Goal: Task Accomplishment & Management: Use online tool/utility

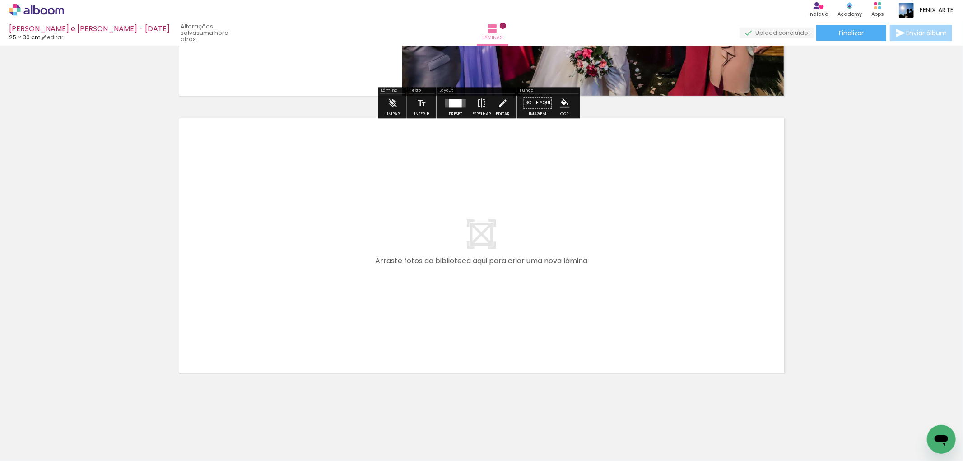
scroll to position [181, 0]
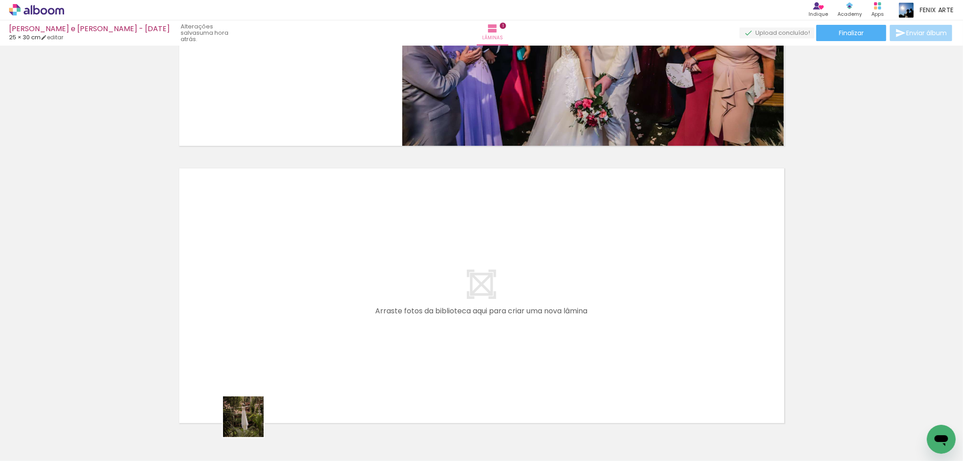
drag, startPoint x: 250, startPoint y: 424, endPoint x: 313, endPoint y: 309, distance: 131.0
click at [313, 309] on quentale-workspace at bounding box center [481, 230] width 963 height 461
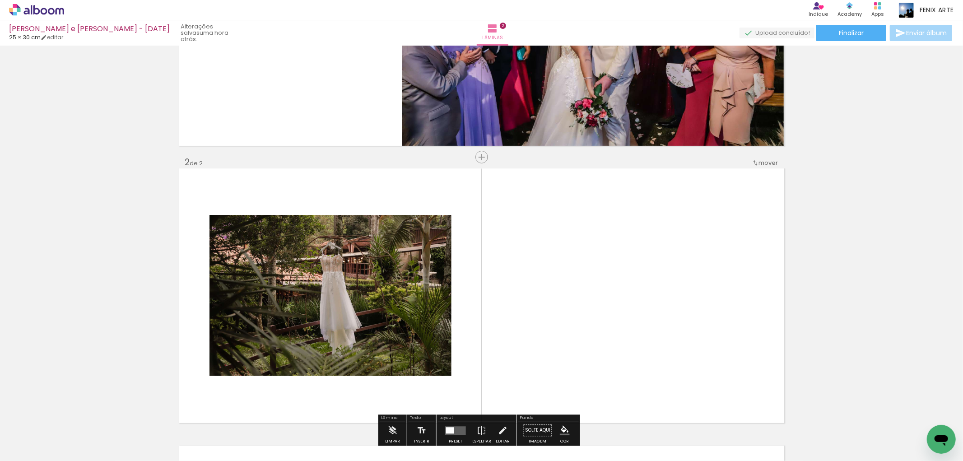
scroll to position [251, 0]
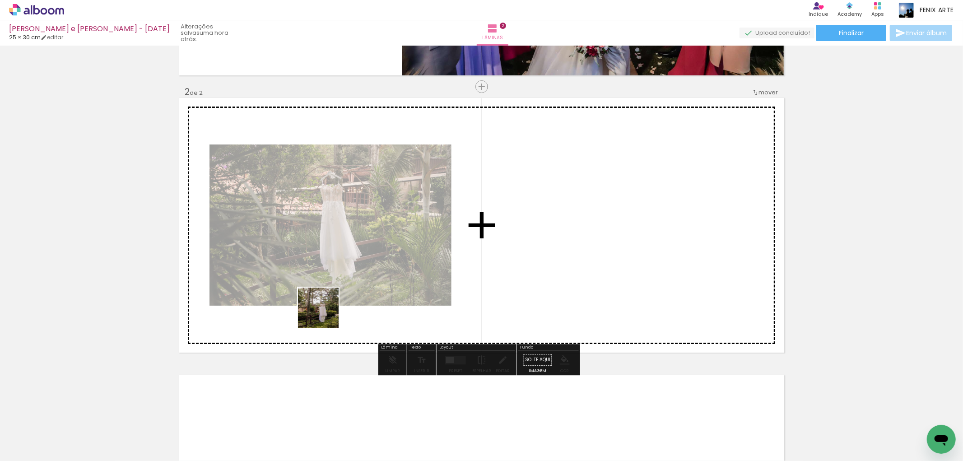
drag, startPoint x: 198, startPoint y: 429, endPoint x: 374, endPoint y: 252, distance: 249.4
click at [374, 252] on quentale-workspace at bounding box center [481, 230] width 963 height 461
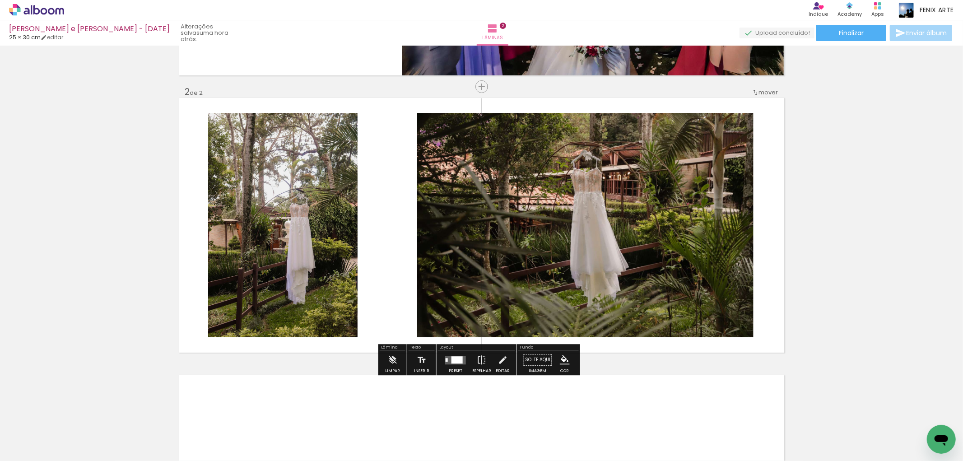
click at [44, 430] on div "Filtro Todas as fotos" at bounding box center [29, 434] width 42 height 8
click at [43, 430] on paper-item "Não utilizadas" at bounding box center [29, 431] width 47 height 8
type input "Não utilizadas"
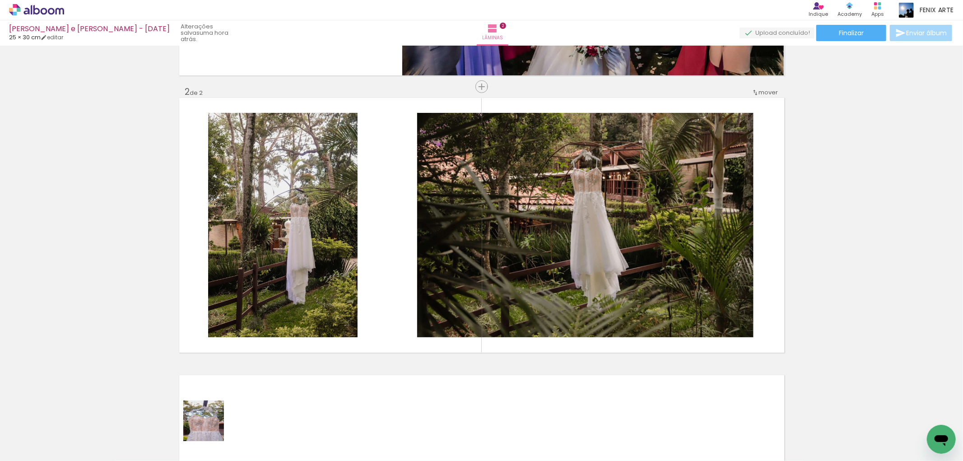
drag, startPoint x: 208, startPoint y: 435, endPoint x: 408, endPoint y: 206, distance: 304.1
click at [408, 206] on quentale-workspace at bounding box center [481, 230] width 963 height 461
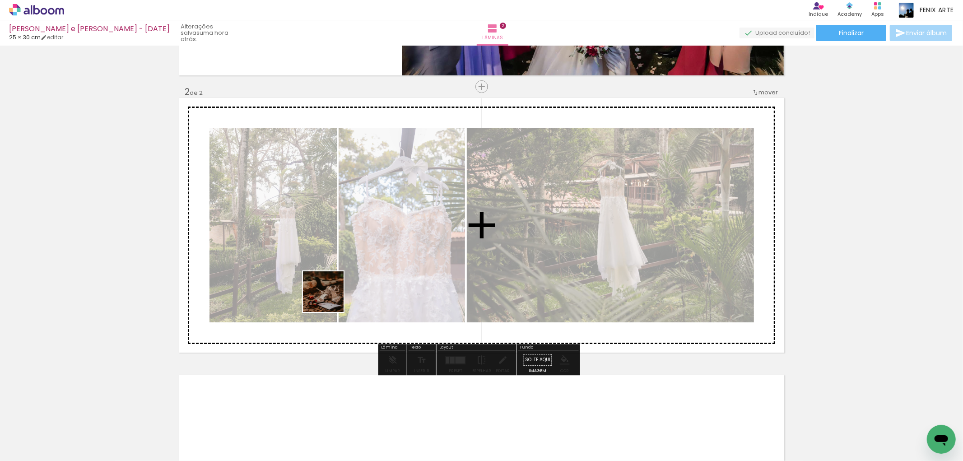
drag, startPoint x: 187, startPoint y: 423, endPoint x: 358, endPoint y: 265, distance: 233.0
click at [358, 265] on quentale-workspace at bounding box center [481, 230] width 963 height 461
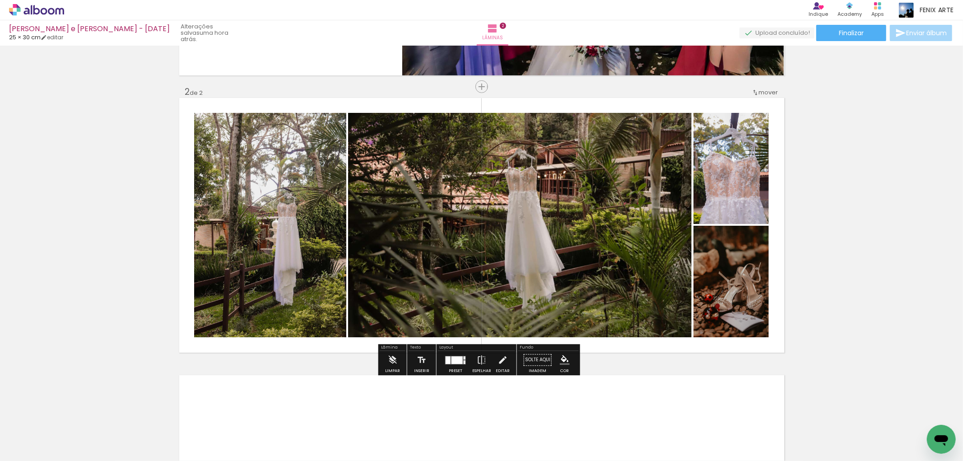
drag, startPoint x: 244, startPoint y: 427, endPoint x: 380, endPoint y: 238, distance: 233.0
click at [373, 255] on quentale-workspace at bounding box center [481, 230] width 963 height 461
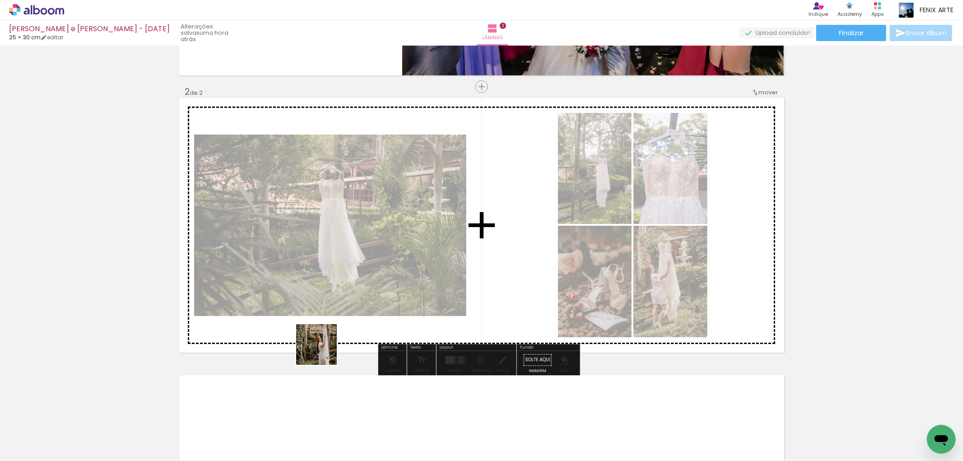
drag, startPoint x: 250, startPoint y: 426, endPoint x: 350, endPoint y: 311, distance: 153.1
click at [348, 317] on quentale-workspace at bounding box center [481, 230] width 963 height 461
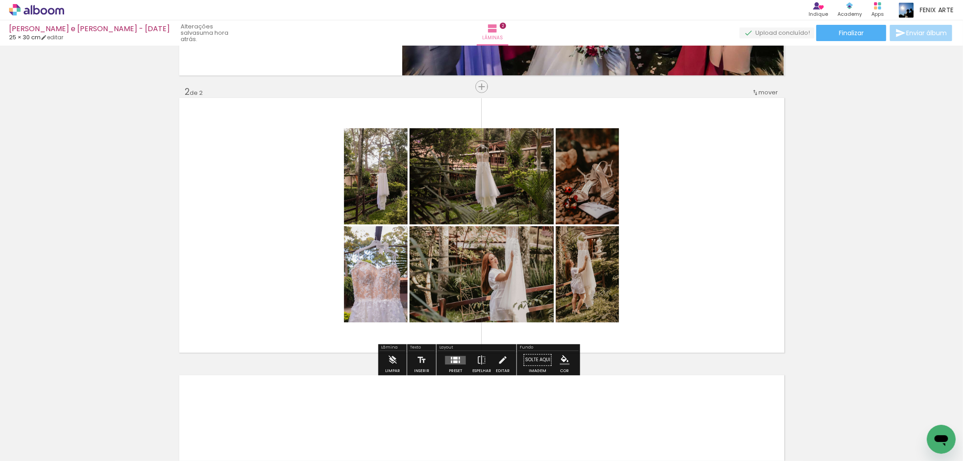
scroll to position [351, 0]
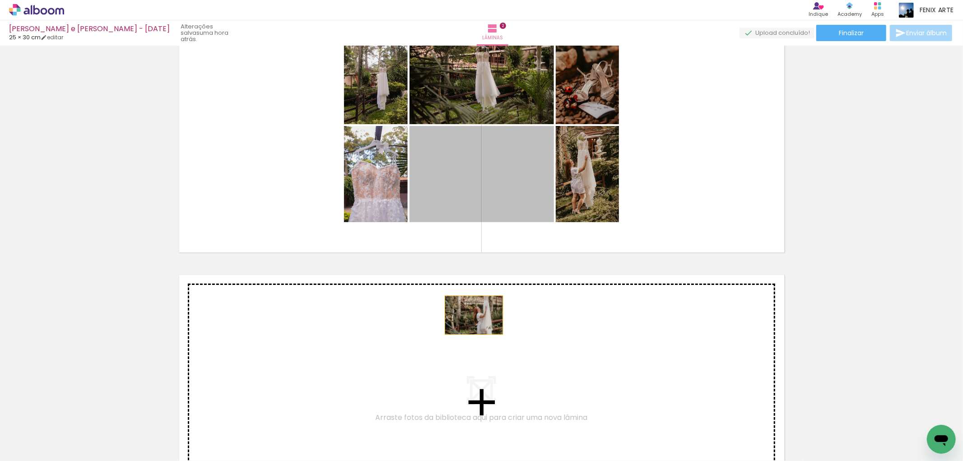
drag, startPoint x: 501, startPoint y: 184, endPoint x: 470, endPoint y: 316, distance: 136.1
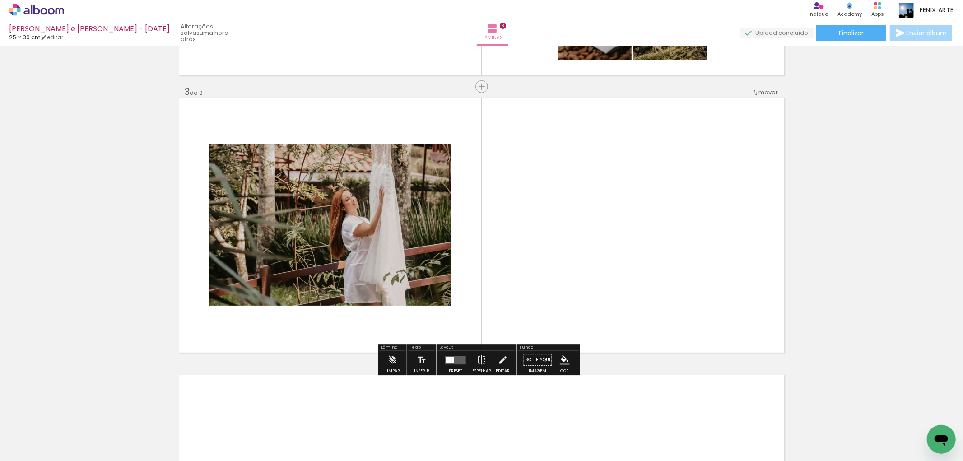
scroll to position [428, 0]
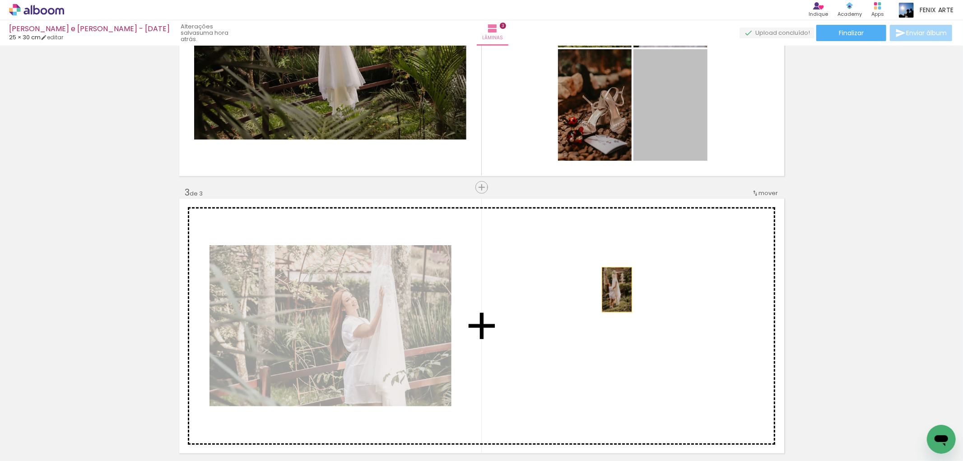
drag, startPoint x: 671, startPoint y: 114, endPoint x: 613, endPoint y: 290, distance: 184.4
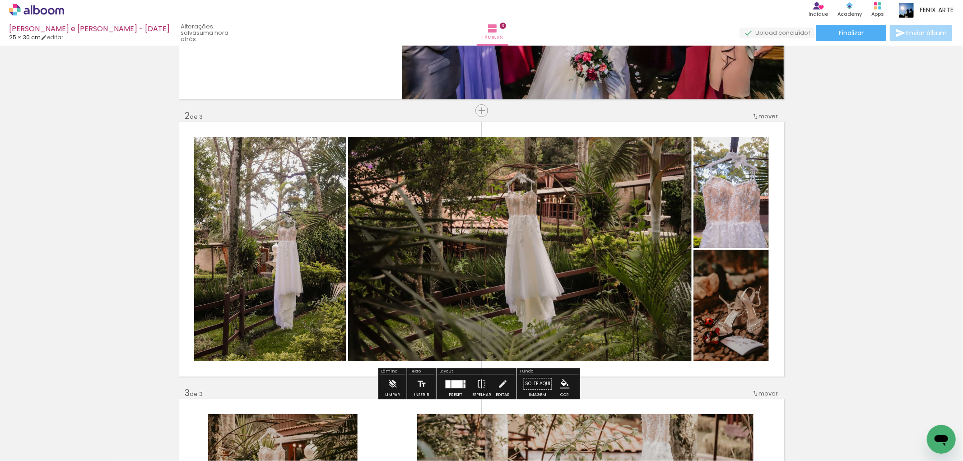
scroll to position [378, 0]
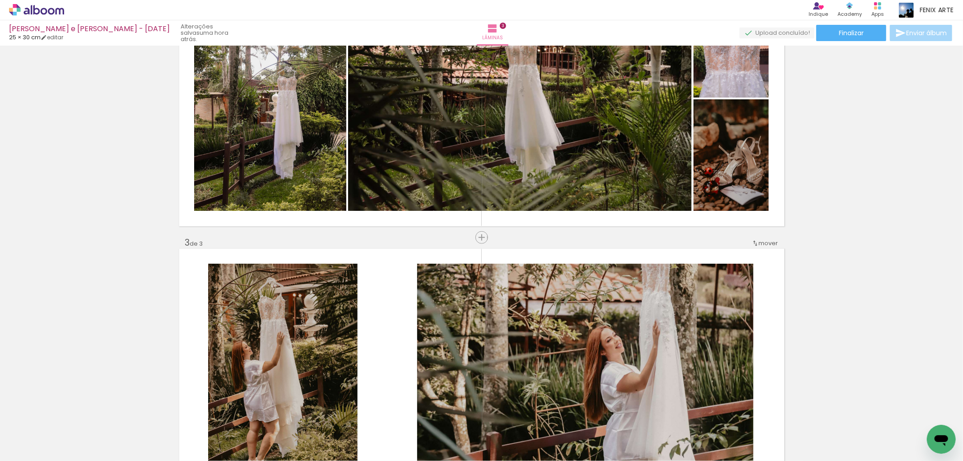
drag, startPoint x: 243, startPoint y: 430, endPoint x: 568, endPoint y: 202, distance: 397.0
click at [410, 319] on quentale-workspace at bounding box center [481, 230] width 963 height 461
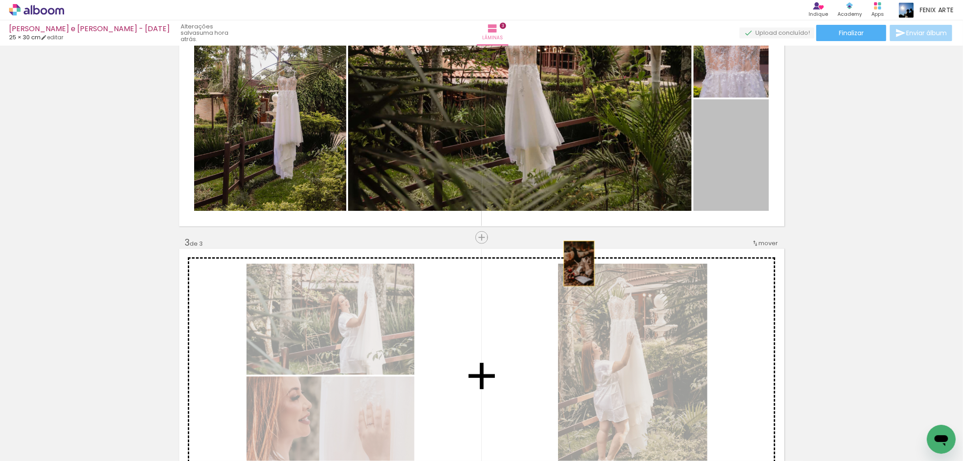
drag, startPoint x: 729, startPoint y: 156, endPoint x: 469, endPoint y: 335, distance: 315.1
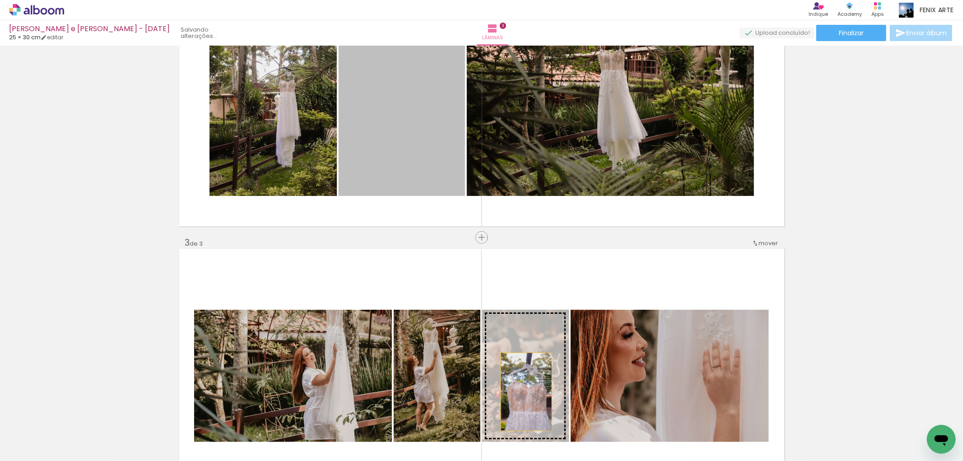
drag, startPoint x: 436, startPoint y: 121, endPoint x: 523, endPoint y: 392, distance: 284.4
click at [523, 392] on div "Inserir lâmina 1 de 3 Inserir lâmina 2 de 3 Inserir lâmina 3 de 3" at bounding box center [481, 226] width 963 height 1110
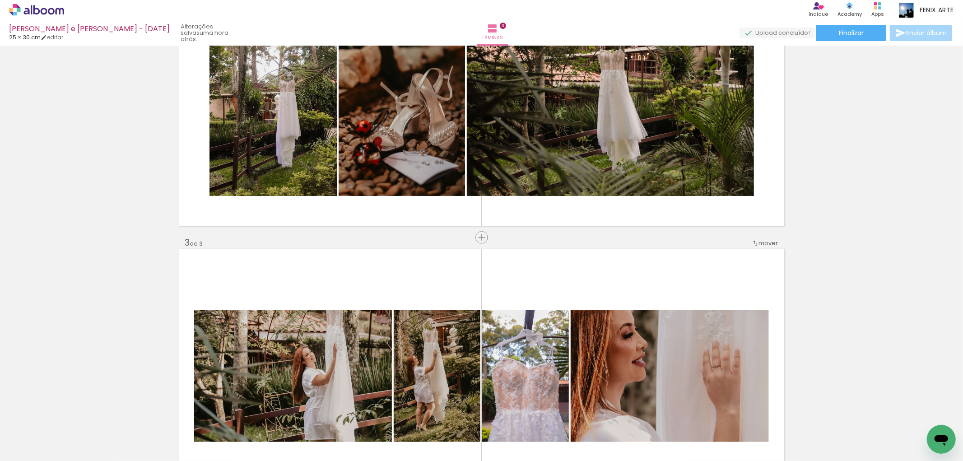
scroll to position [528, 0]
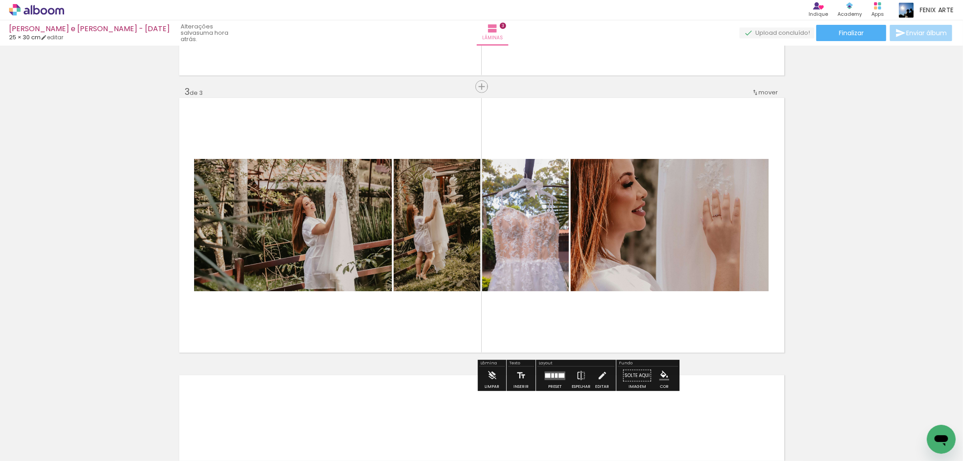
click at [552, 374] on div at bounding box center [553, 375] width 3 height 5
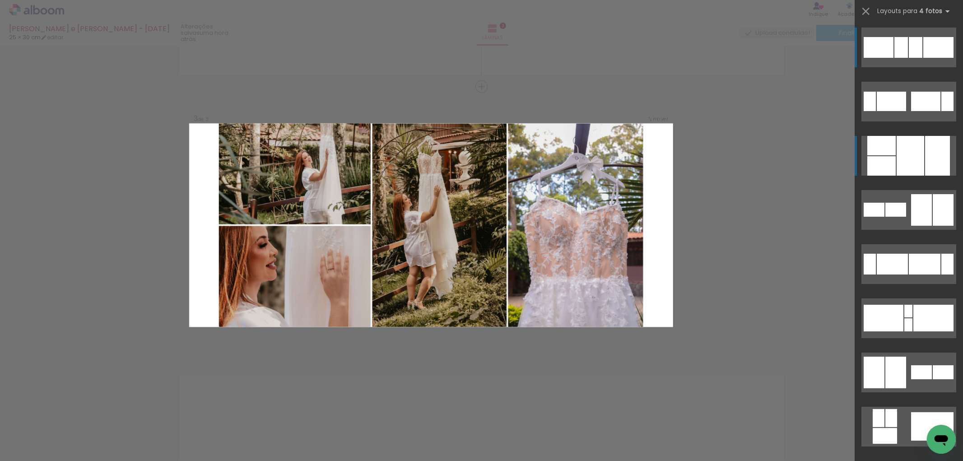
click at [932, 160] on div at bounding box center [938, 156] width 25 height 40
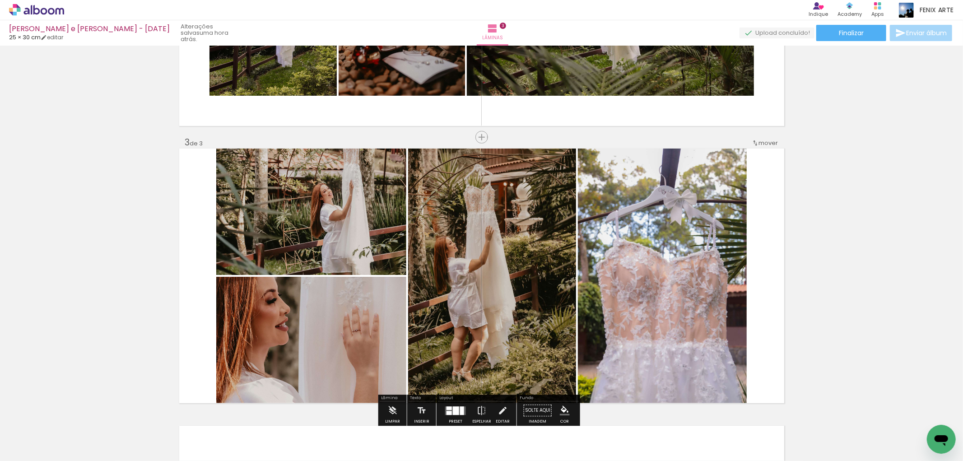
scroll to position [378, 0]
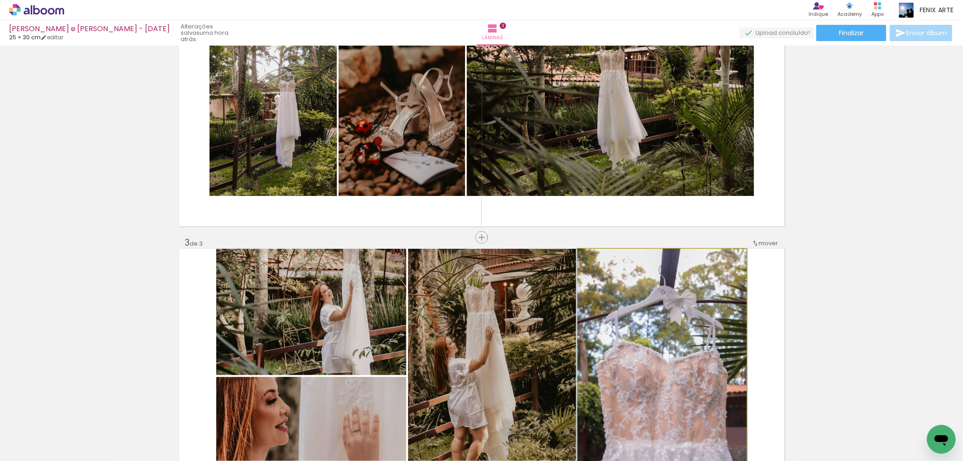
drag, startPoint x: 680, startPoint y: 326, endPoint x: 653, endPoint y: 309, distance: 31.7
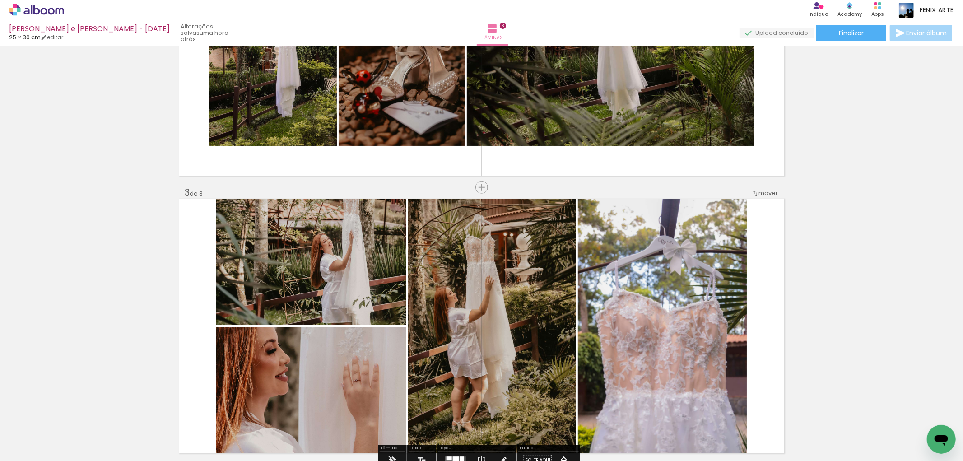
scroll to position [478, 0]
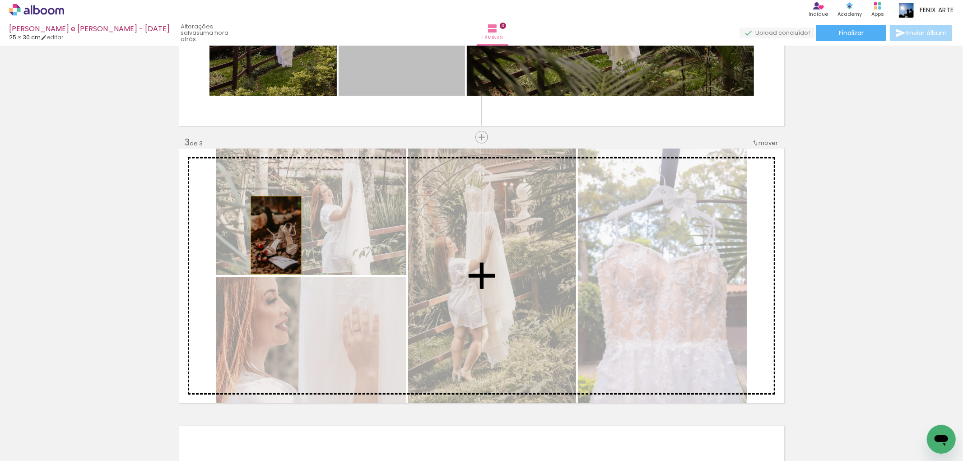
drag, startPoint x: 421, startPoint y: 64, endPoint x: 294, endPoint y: 242, distance: 218.2
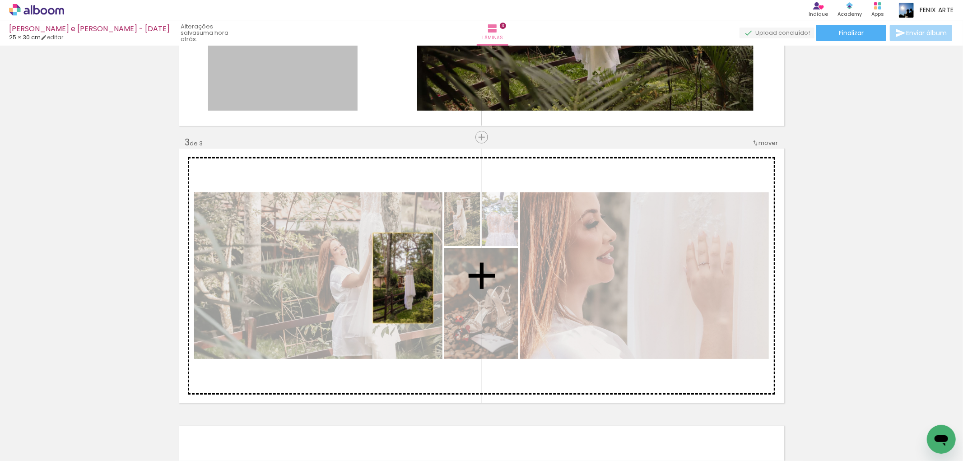
drag, startPoint x: 313, startPoint y: 92, endPoint x: 416, endPoint y: 284, distance: 217.2
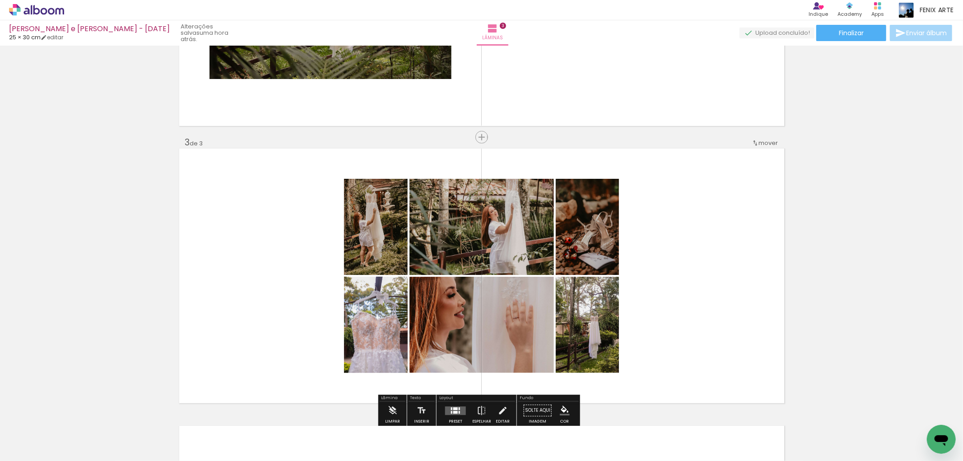
scroll to position [579, 0]
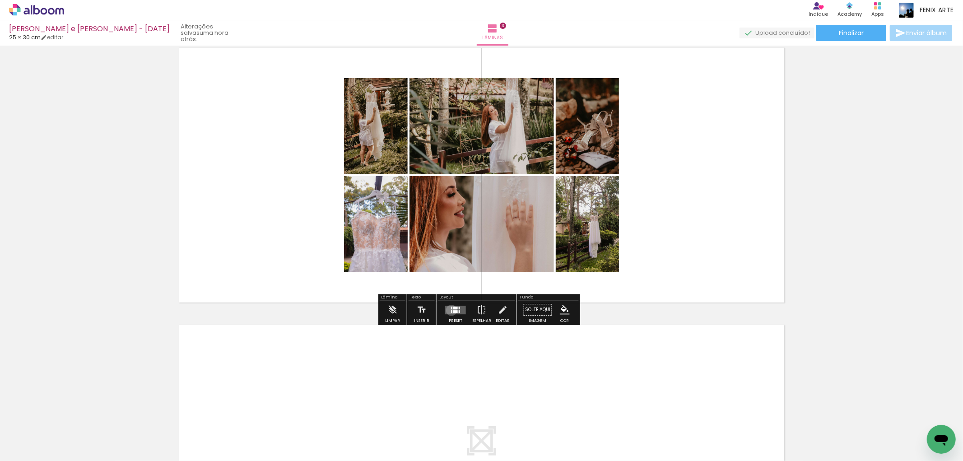
click at [451, 310] on div at bounding box center [451, 311] width 1 height 3
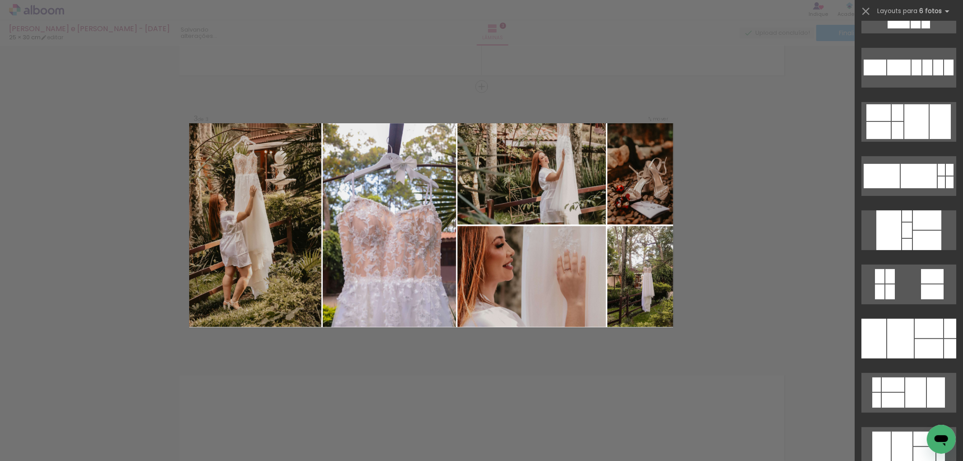
scroll to position [401, 0]
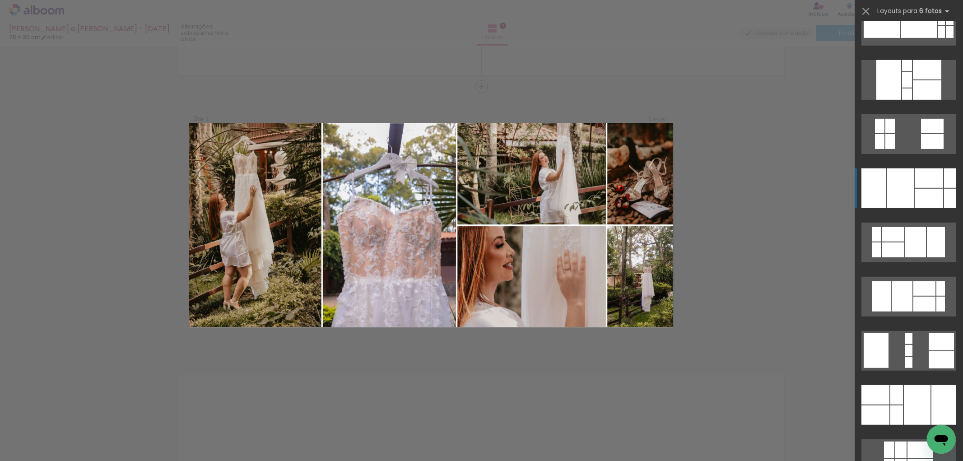
click at [924, 191] on div at bounding box center [929, 198] width 28 height 19
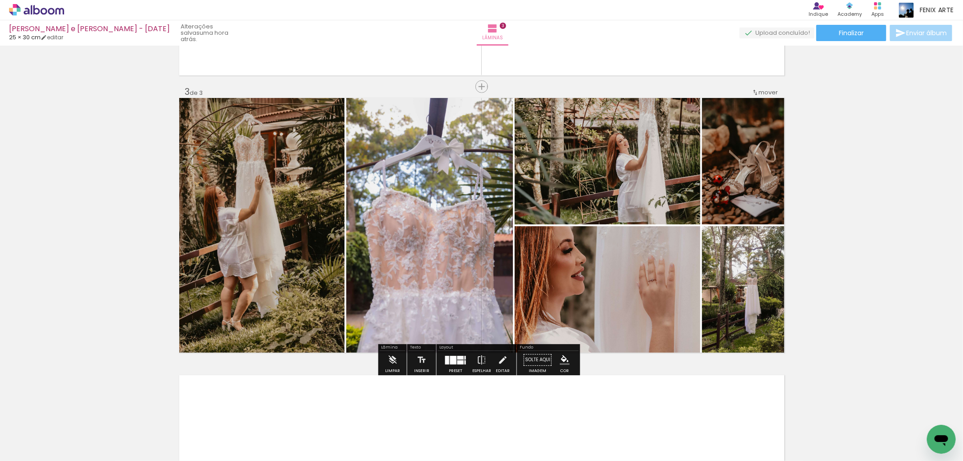
scroll to position [478, 0]
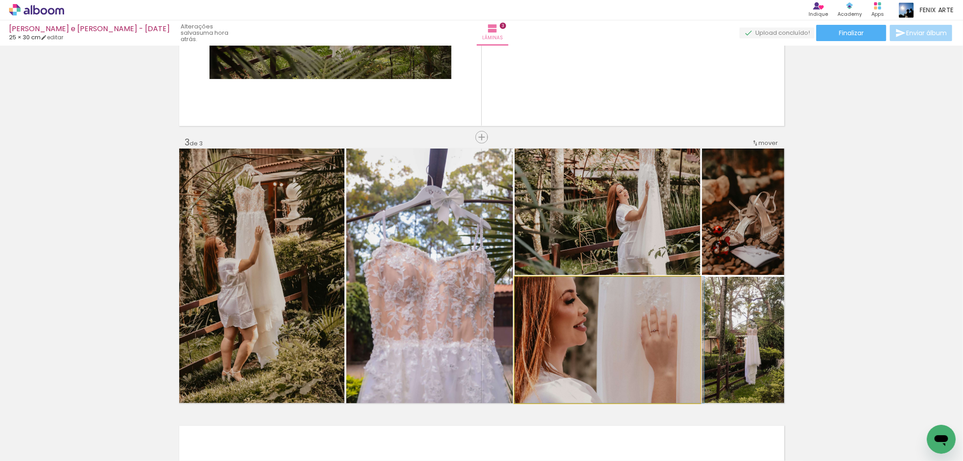
drag, startPoint x: 637, startPoint y: 310, endPoint x: 663, endPoint y: 321, distance: 28.2
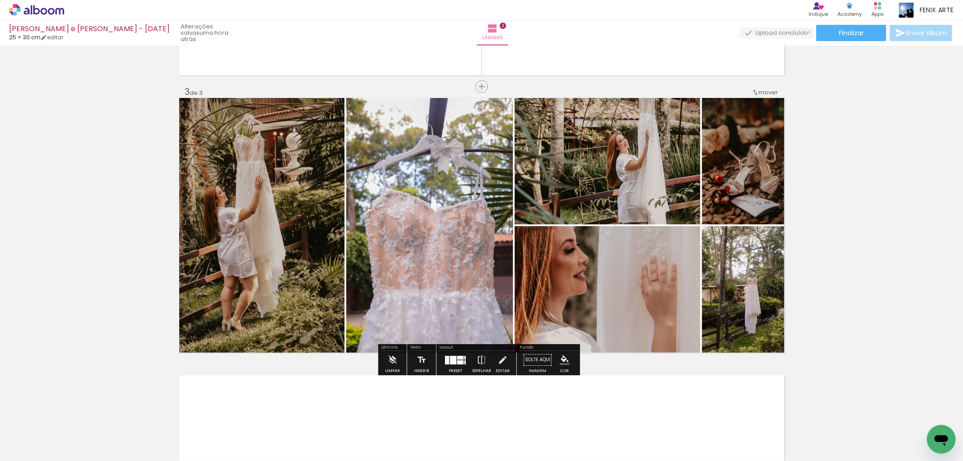
scroll to position [378, 0]
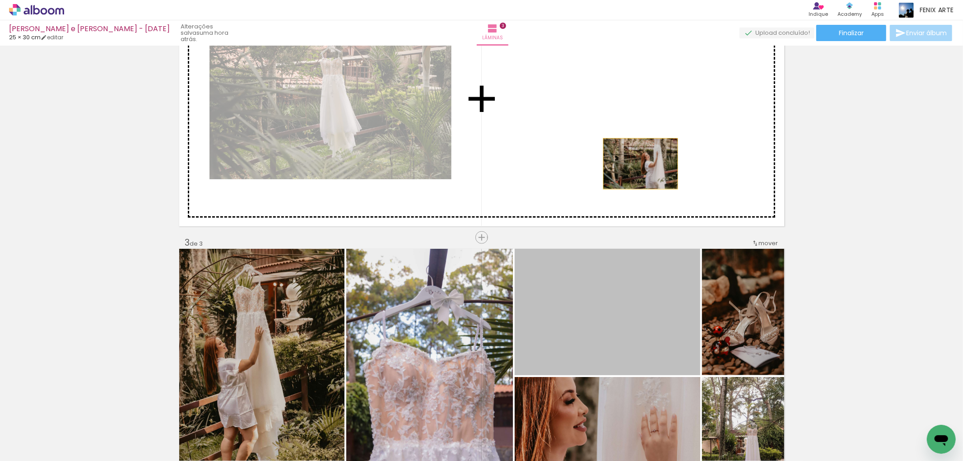
drag, startPoint x: 617, startPoint y: 306, endPoint x: 627, endPoint y: 145, distance: 161.1
click at [627, 145] on div "Inserir lâmina 1 de 3 Inserir lâmina 2 de 3 Inserir lâmina 3 de 3" at bounding box center [481, 226] width 963 height 1110
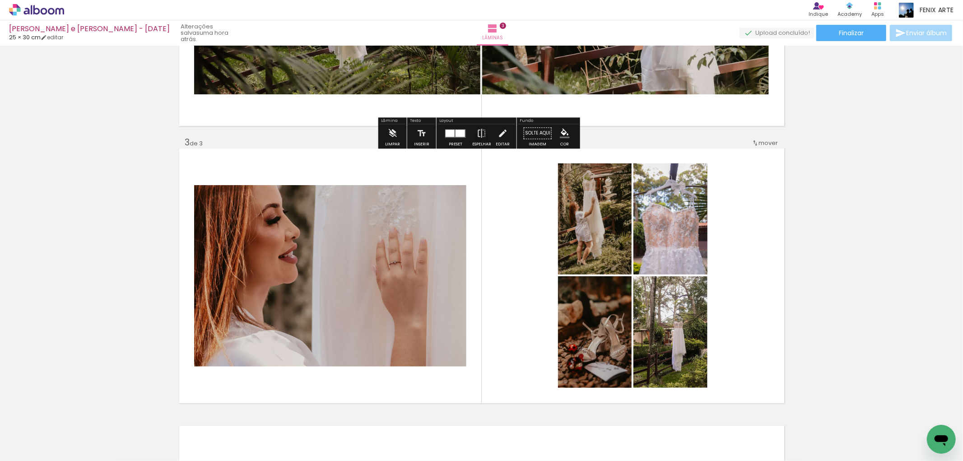
scroll to position [579, 0]
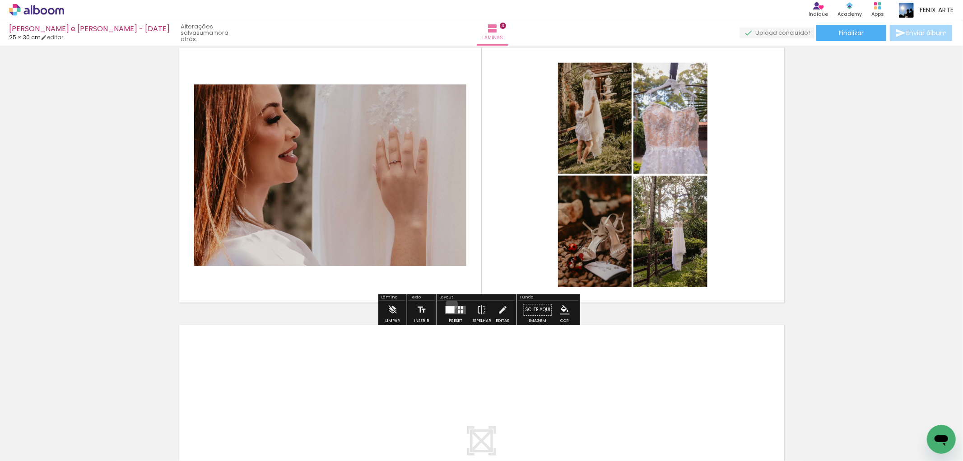
click at [450, 304] on div at bounding box center [456, 310] width 24 height 18
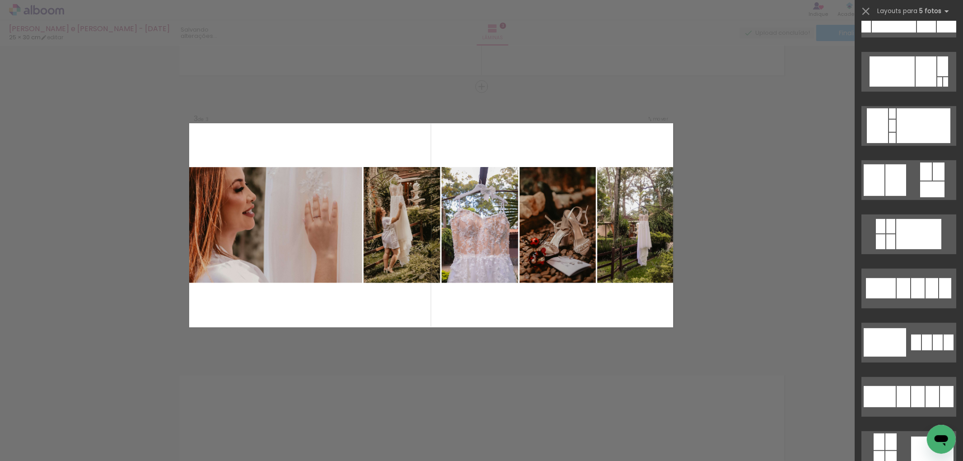
scroll to position [552, 0]
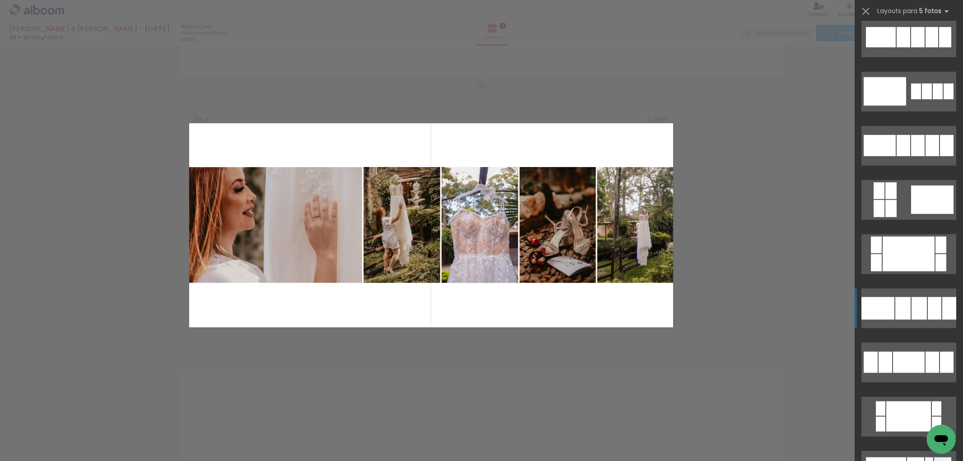
click at [882, 309] on div at bounding box center [878, 308] width 33 height 23
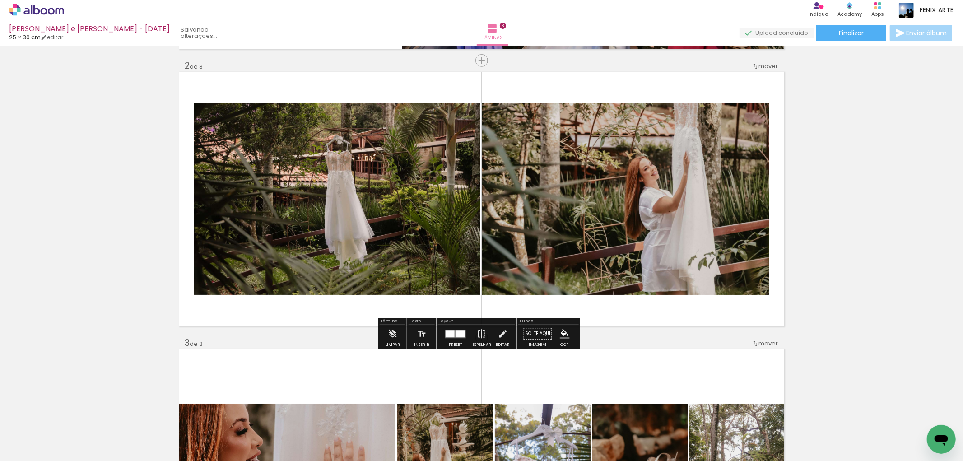
scroll to position [428, 0]
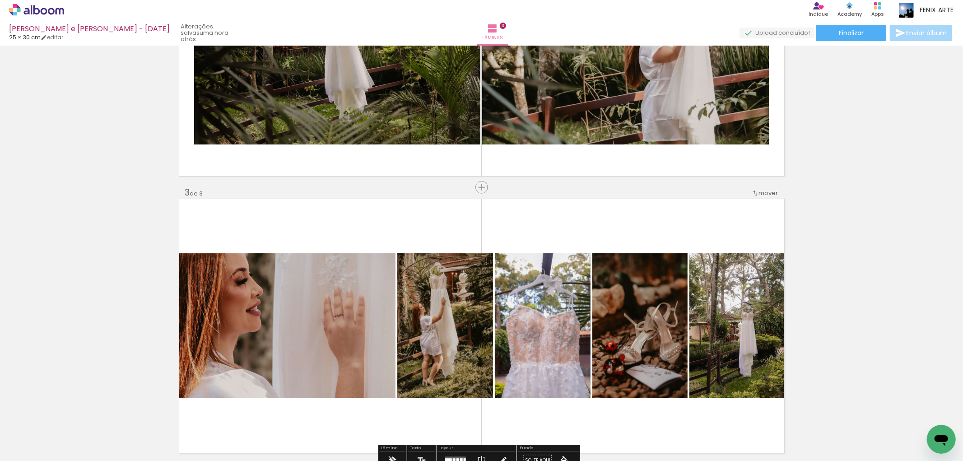
click at [487, 187] on span "Inserir lâmina" at bounding box center [504, 188] width 35 height 6
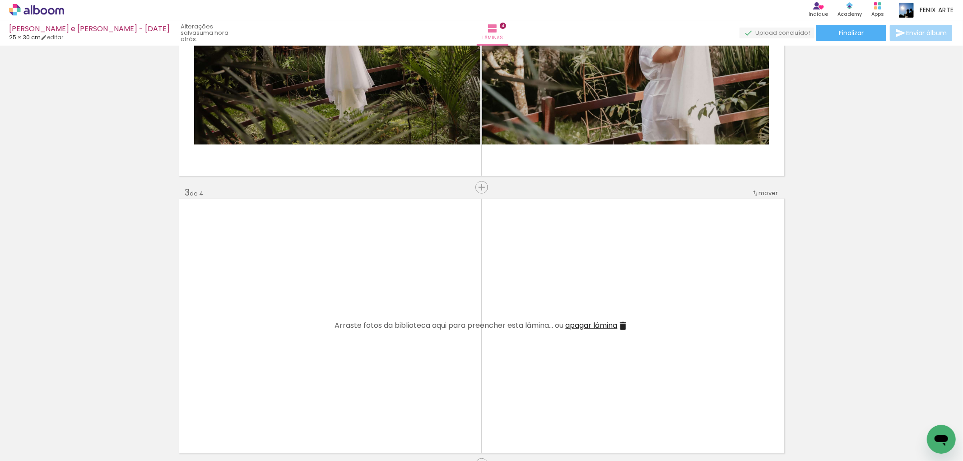
scroll to position [579, 0]
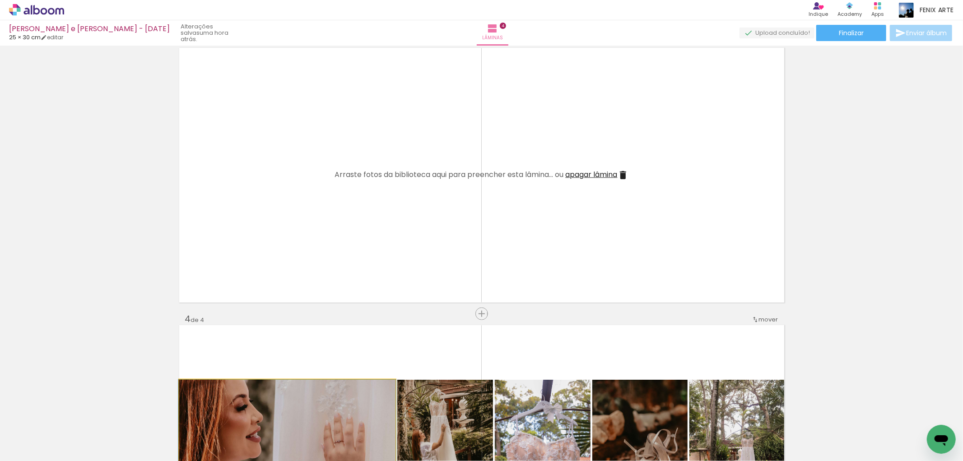
drag, startPoint x: 344, startPoint y: 393, endPoint x: 361, endPoint y: 308, distance: 87.1
click at [423, 194] on div "Inserir lâmina 1 de 4 Inserir lâmina 2 de 4 Inserir lâmina 3 de 4 Inserir lâmin…" at bounding box center [481, 163] width 963 height 1387
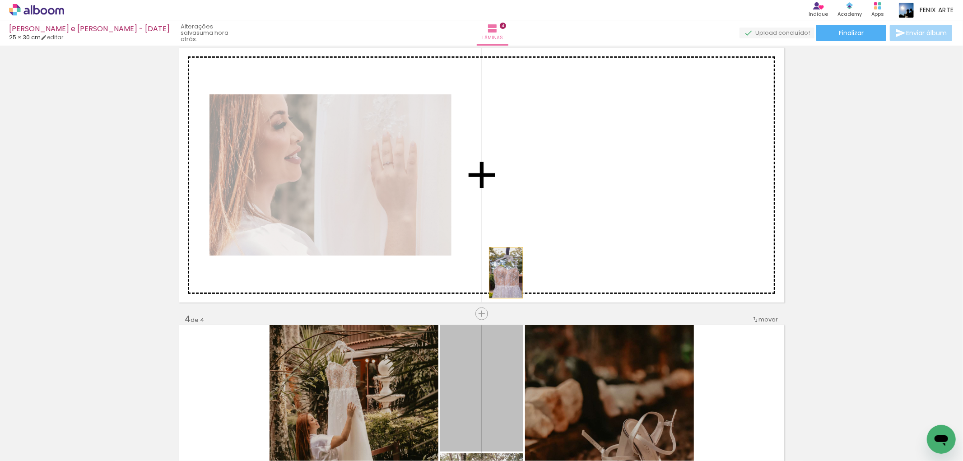
drag, startPoint x: 465, startPoint y: 366, endPoint x: 507, endPoint y: 173, distance: 198.2
click at [512, 191] on div "Inserir lâmina 1 de 4 Inserir lâmina 2 de 4 Inserir lâmina 3 de 4 Inserir lâmin…" at bounding box center [481, 163] width 963 height 1387
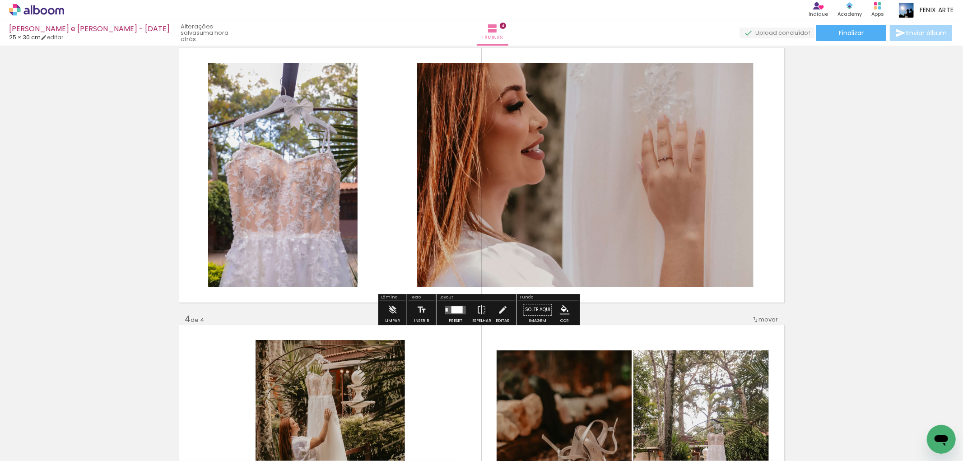
click at [453, 304] on div at bounding box center [456, 310] width 24 height 18
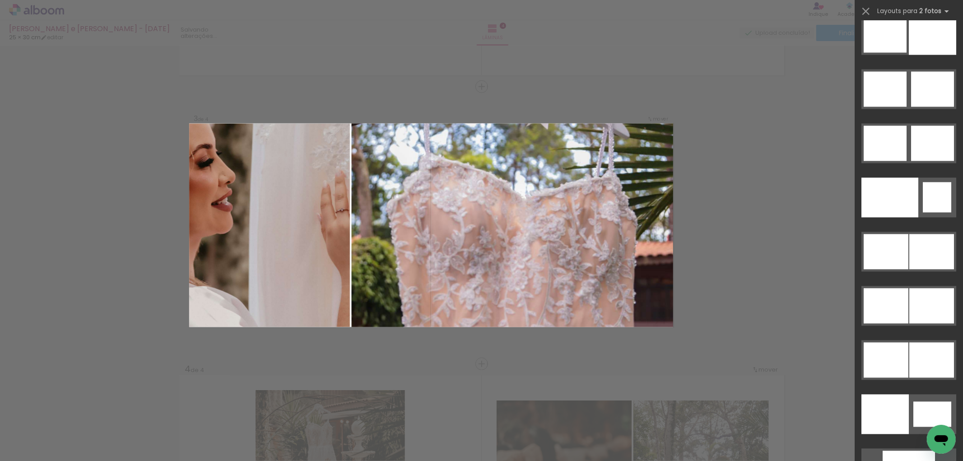
scroll to position [4257, 0]
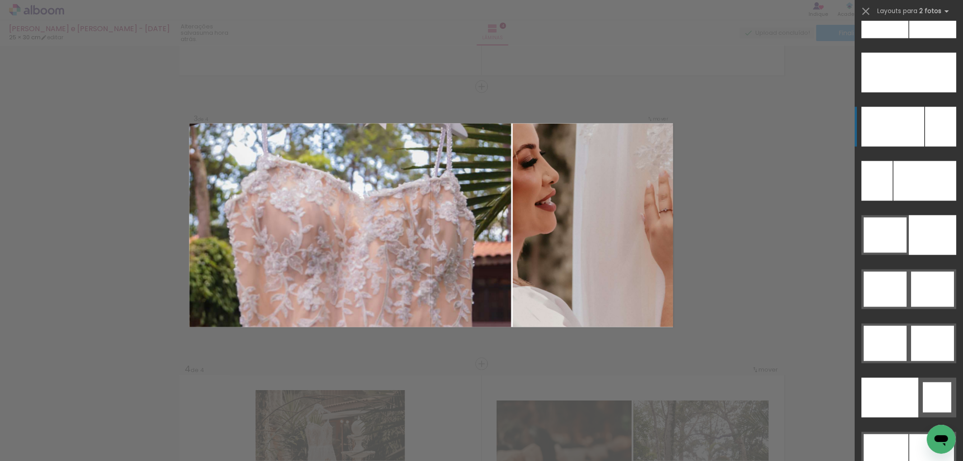
click at [915, 123] on div at bounding box center [893, 127] width 63 height 40
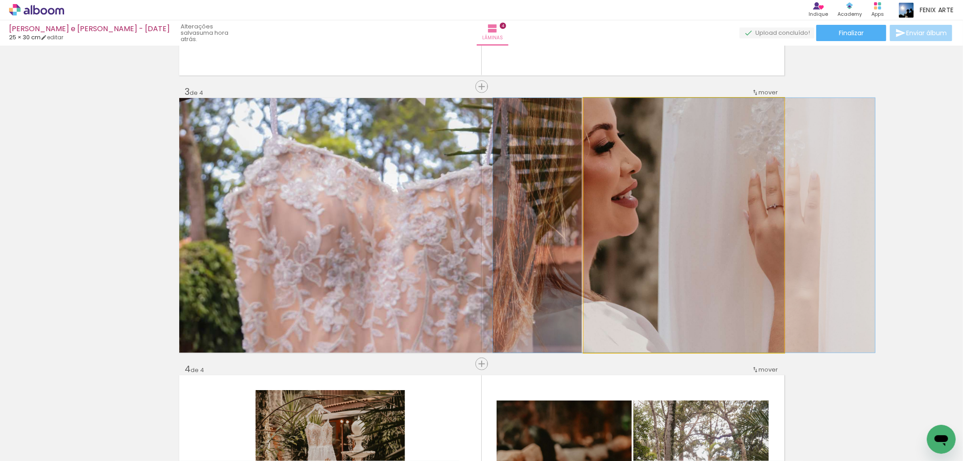
drag, startPoint x: 637, startPoint y: 206, endPoint x: 405, endPoint y: 205, distance: 232.6
click at [0, 0] on slot at bounding box center [0, 0] width 0 height 0
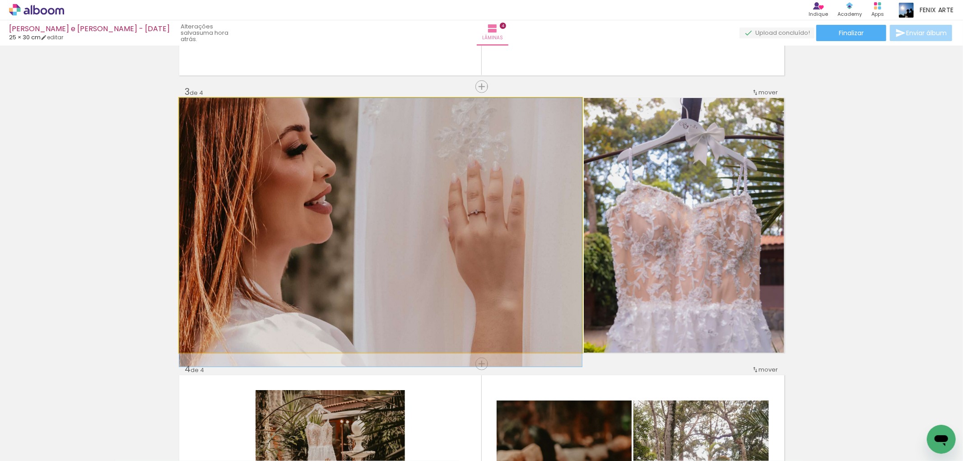
drag, startPoint x: 398, startPoint y: 197, endPoint x: 322, endPoint y: 236, distance: 85.5
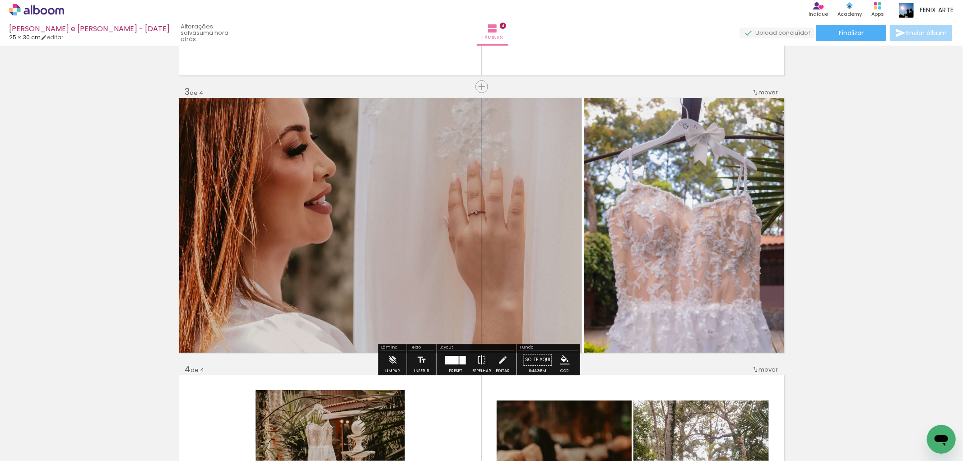
click at [477, 359] on iron-icon at bounding box center [482, 360] width 10 height 18
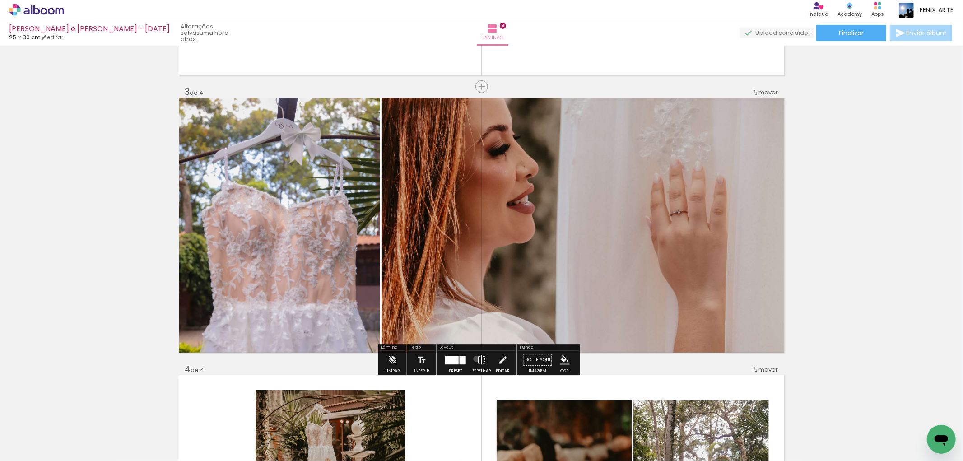
click at [477, 359] on iron-icon at bounding box center [482, 360] width 10 height 18
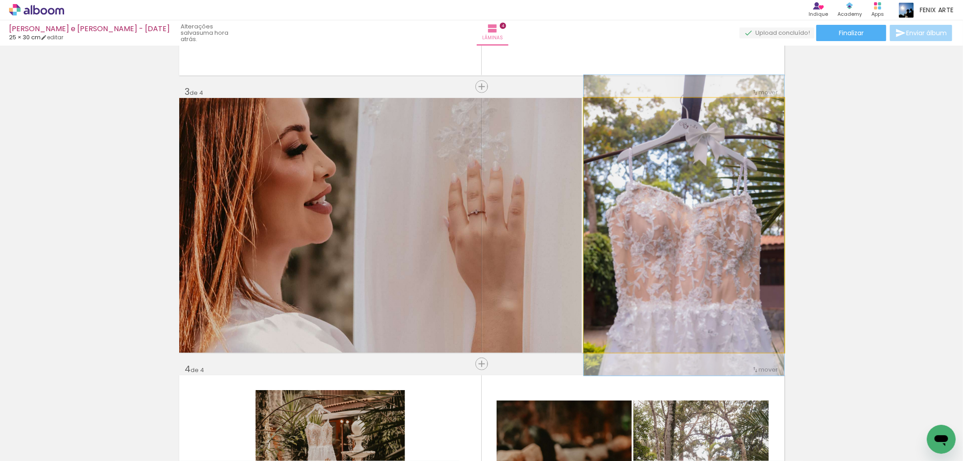
drag, startPoint x: 679, startPoint y: 278, endPoint x: 682, endPoint y: 263, distance: 15.2
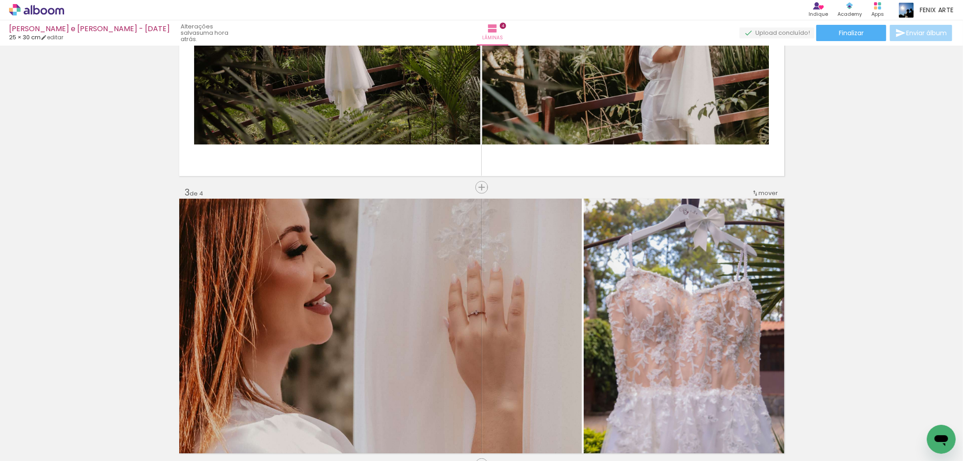
scroll to position [478, 0]
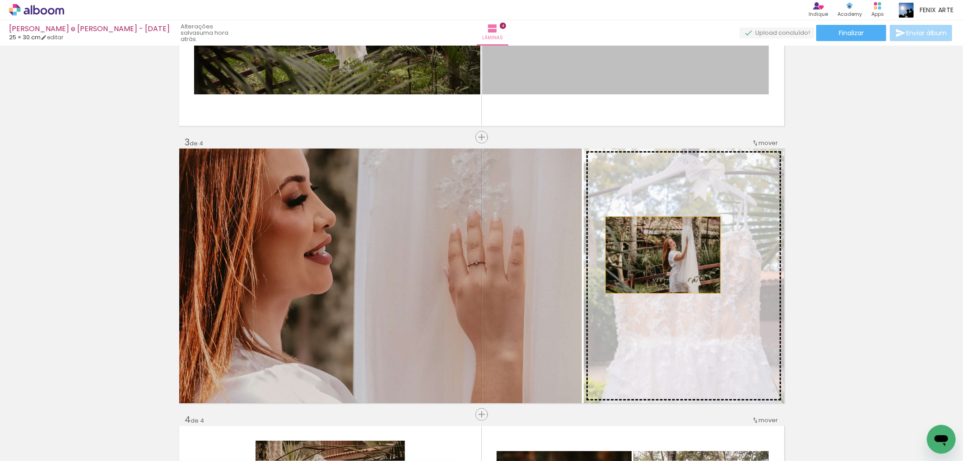
drag, startPoint x: 655, startPoint y: 116, endPoint x: 659, endPoint y: 255, distance: 139.2
click at [659, 255] on div "Inserir lâmina 1 de 4 Inserir lâmina 2 de 4 Inserir lâmina 3 de 4 Inserir lâmin…" at bounding box center [481, 264] width 963 height 1387
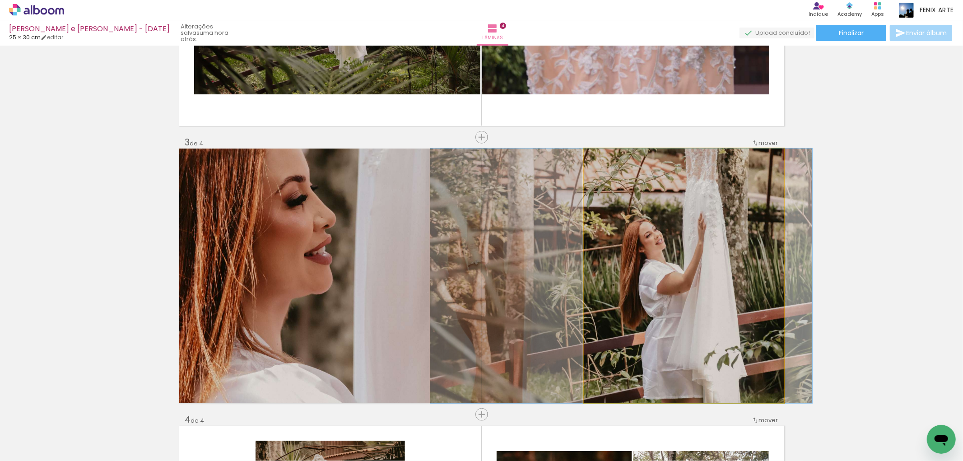
drag, startPoint x: 728, startPoint y: 247, endPoint x: 665, endPoint y: 248, distance: 62.8
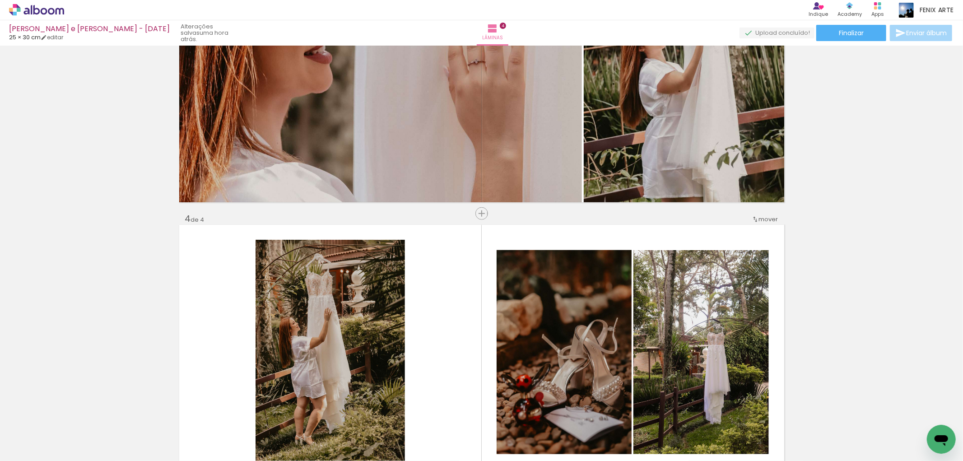
scroll to position [629, 0]
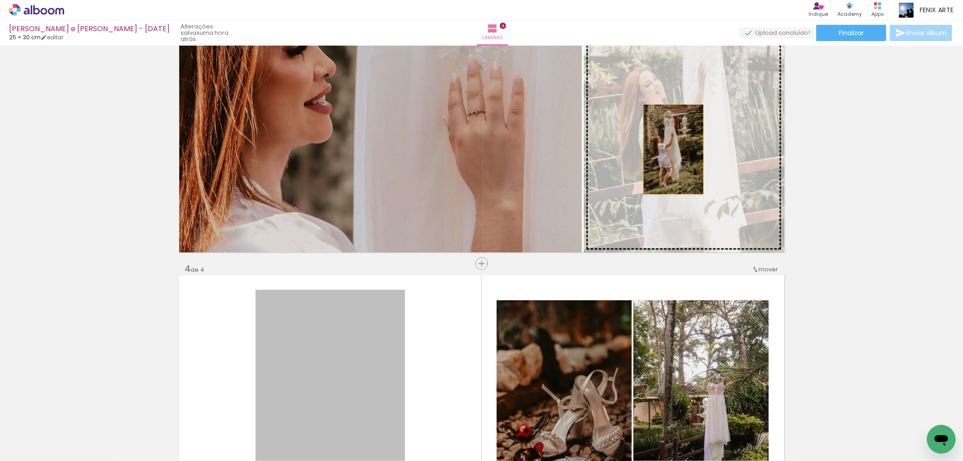
drag, startPoint x: 308, startPoint y: 341, endPoint x: 670, endPoint y: 150, distance: 409.2
click at [670, 150] on div "Inserir lâmina 1 de 4 Inserir lâmina 2 de 4 Inserir lâmina 3 de 4 Inserir lâmin…" at bounding box center [481, 113] width 963 height 1387
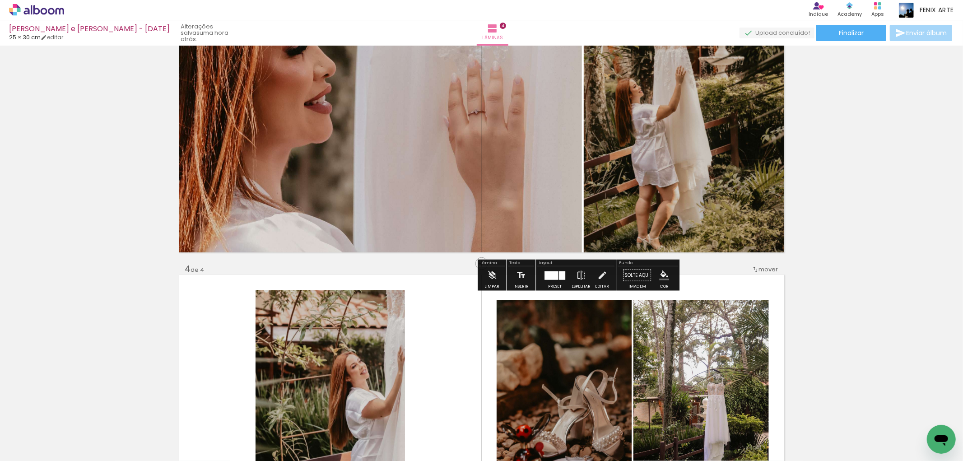
scroll to position [478, 0]
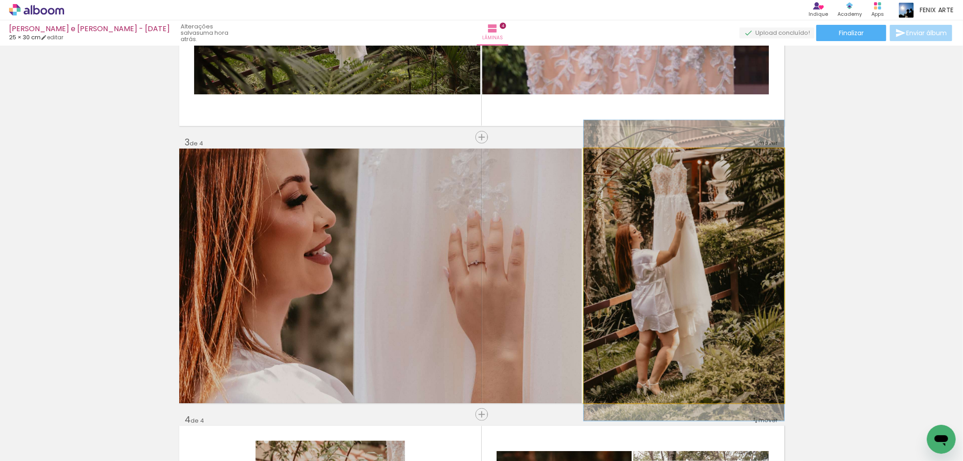
drag, startPoint x: 663, startPoint y: 273, endPoint x: 678, endPoint y: 267, distance: 16.0
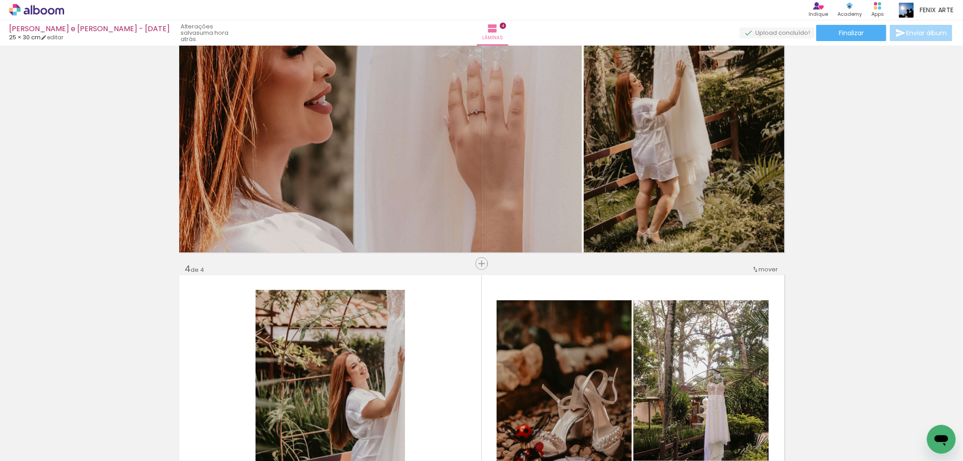
scroll to position [579, 0]
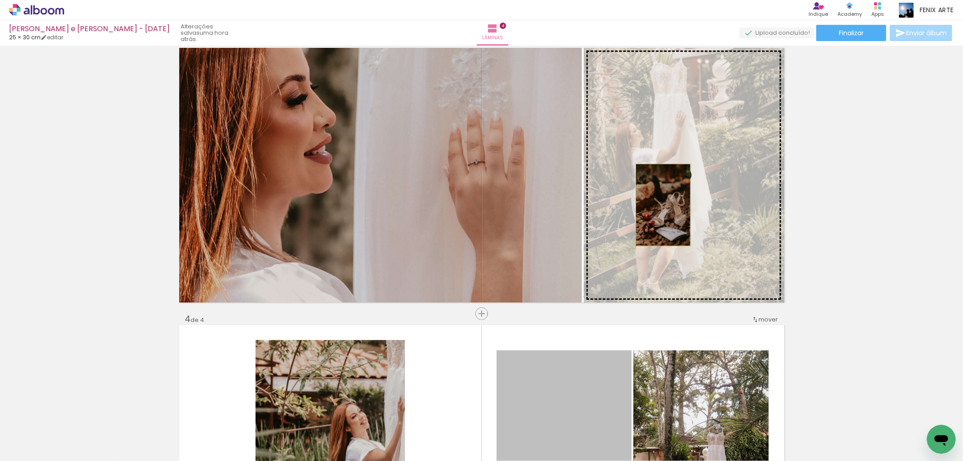
drag, startPoint x: 595, startPoint y: 377, endPoint x: 659, endPoint y: 205, distance: 183.7
click at [659, 205] on div "Inserir lâmina 1 de 4 Inserir lâmina 2 de 4 Inserir lâmina 3 de 4 Inserir lâmin…" at bounding box center [481, 163] width 963 height 1387
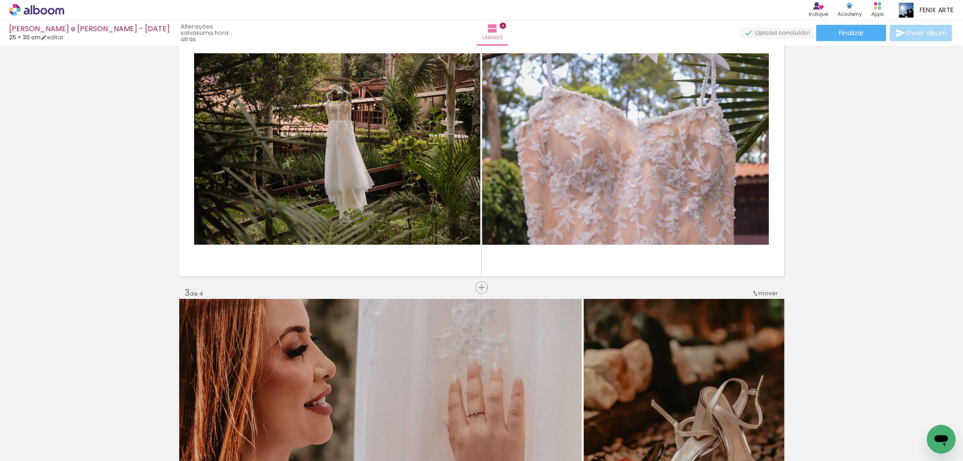
scroll to position [428, 0]
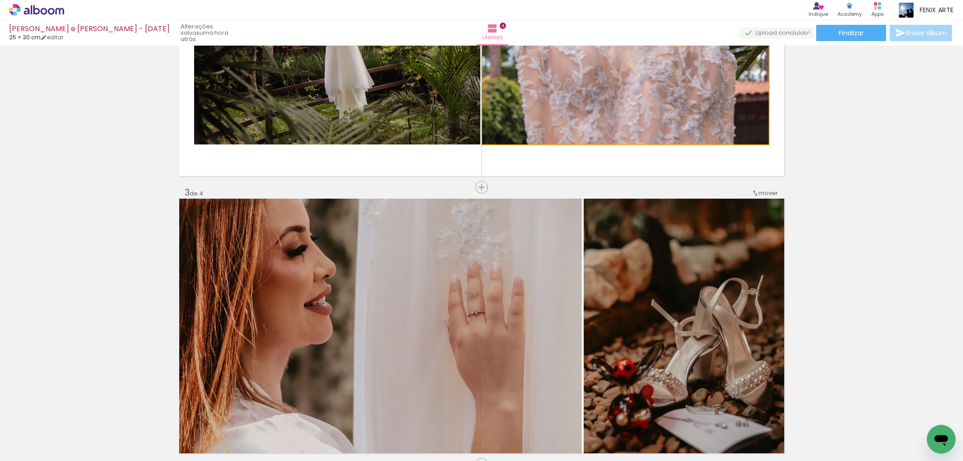
drag, startPoint x: 606, startPoint y: 124, endPoint x: 757, endPoint y: 159, distance: 155.4
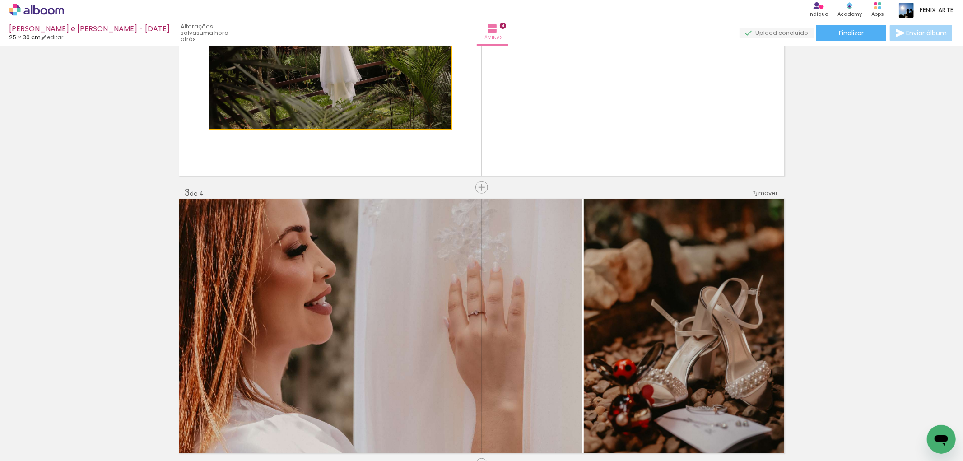
drag, startPoint x: 337, startPoint y: 105, endPoint x: 84, endPoint y: 163, distance: 258.9
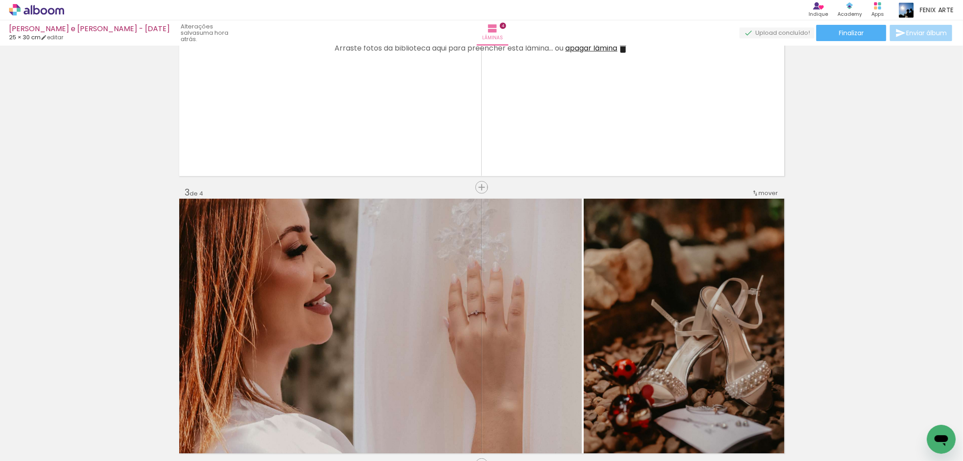
click at [509, 45] on div "Lâminas 4" at bounding box center [493, 32] width 33 height 25
click at [591, 48] on span "apagar lâmina" at bounding box center [592, 48] width 52 height 10
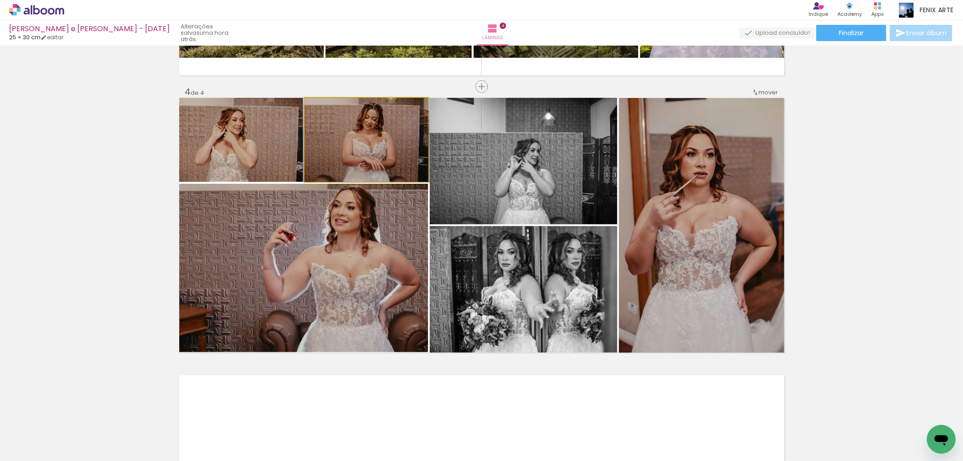
scroll to position [401, 0]
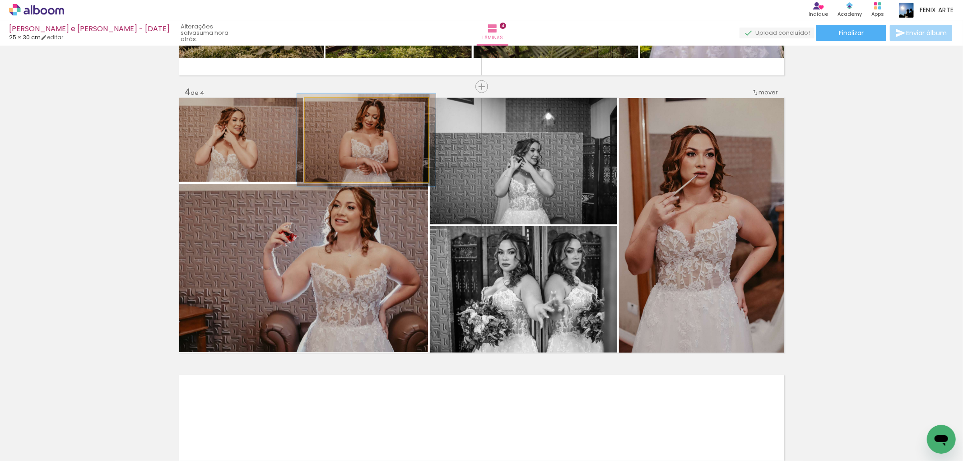
type paper-slider "110"
click at [325, 108] on div at bounding box center [329, 107] width 8 height 8
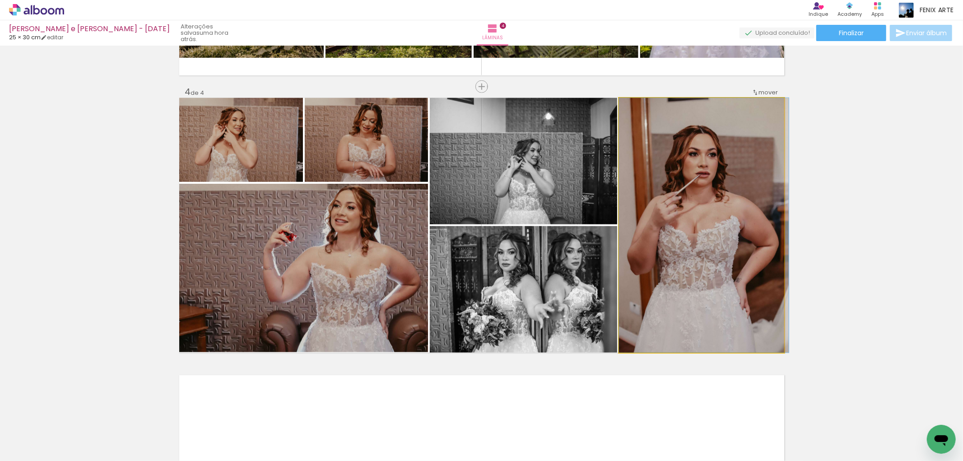
drag, startPoint x: 707, startPoint y: 227, endPoint x: 712, endPoint y: 223, distance: 7.1
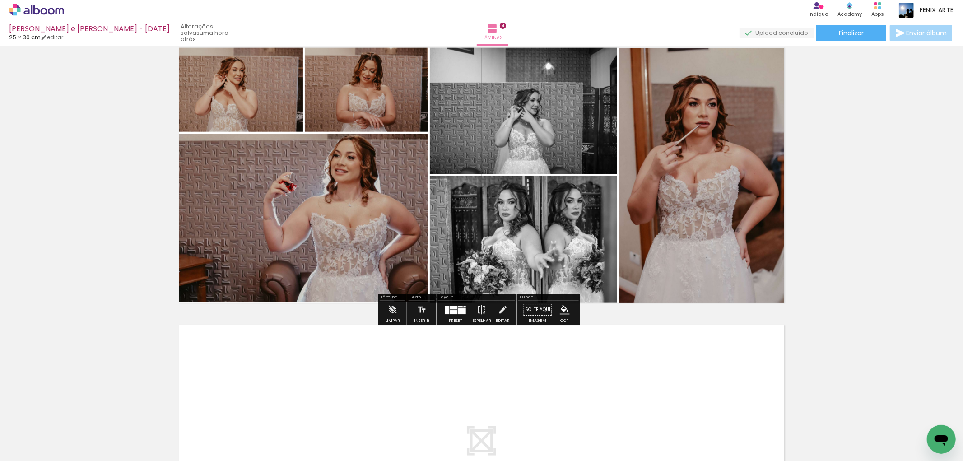
scroll to position [1006, 0]
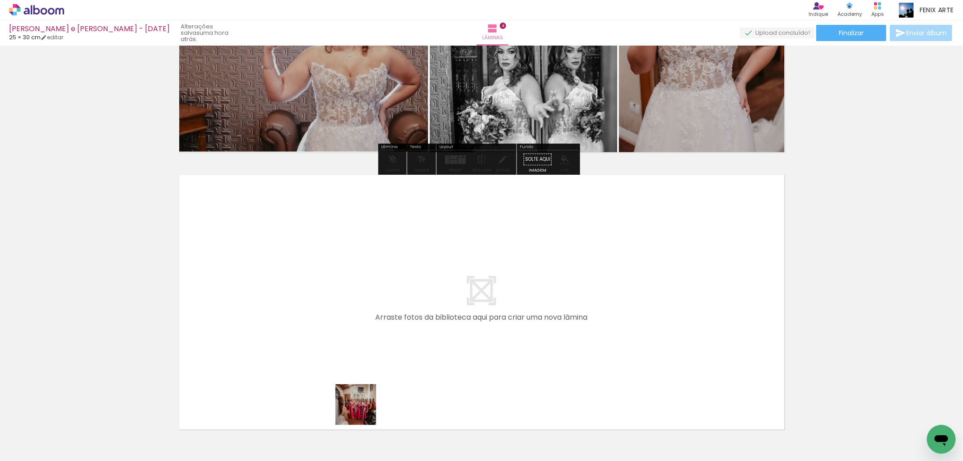
drag, startPoint x: 353, startPoint y: 425, endPoint x: 385, endPoint y: 337, distance: 93.6
click at [385, 337] on quentale-workspace at bounding box center [481, 230] width 963 height 461
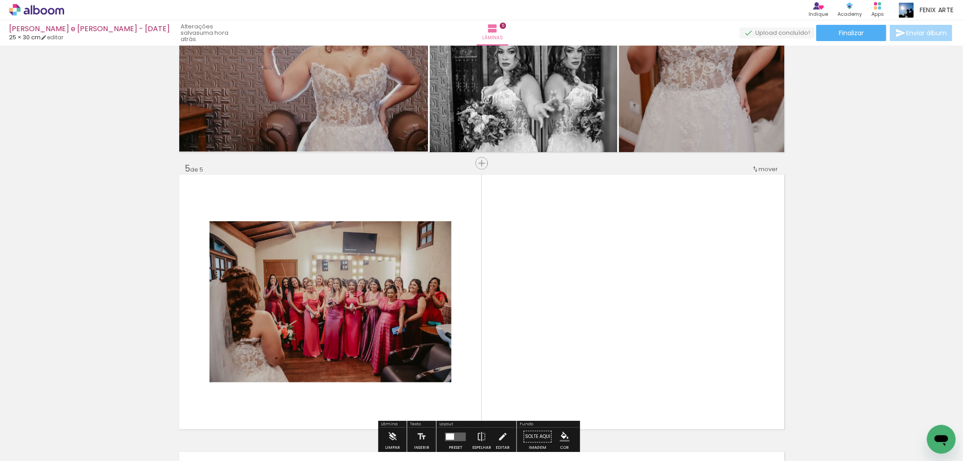
scroll to position [1083, 0]
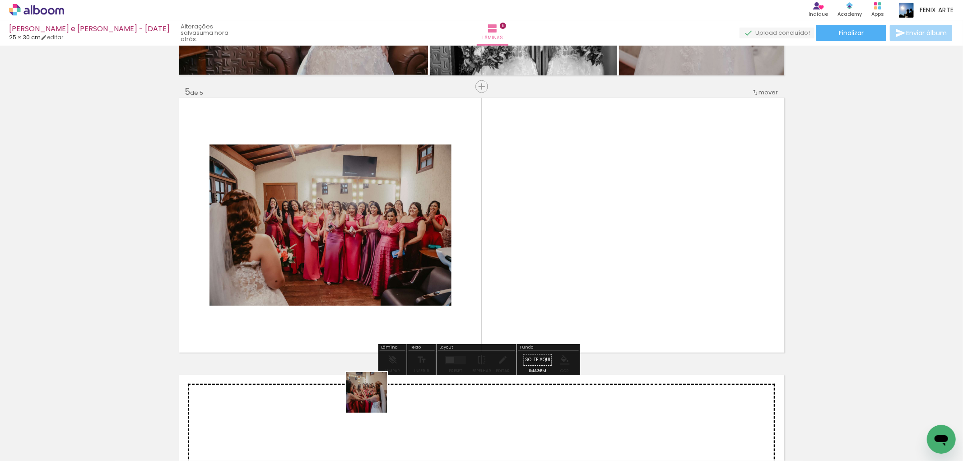
drag, startPoint x: 360, startPoint y: 428, endPoint x: 395, endPoint y: 249, distance: 182.0
click at [402, 253] on quentale-workspace at bounding box center [481, 230] width 963 height 461
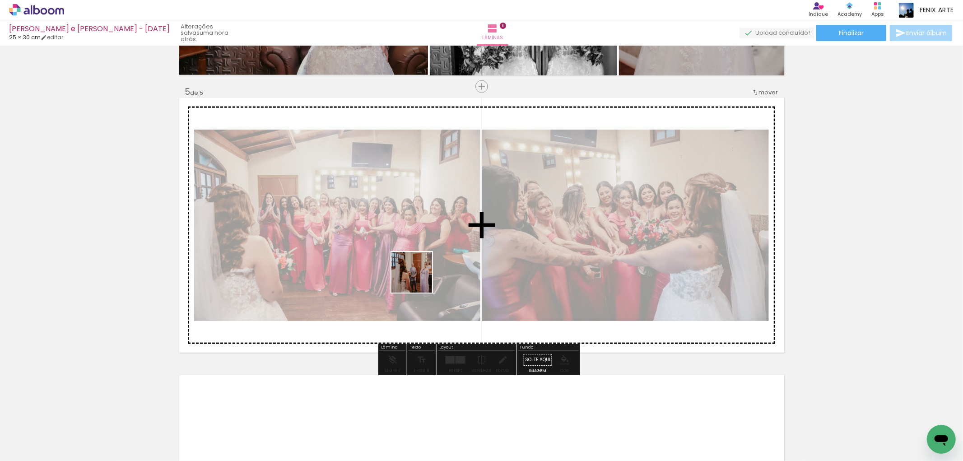
drag, startPoint x: 355, startPoint y: 428, endPoint x: 386, endPoint y: 309, distance: 123.7
click at [421, 268] on quentale-workspace at bounding box center [481, 230] width 963 height 461
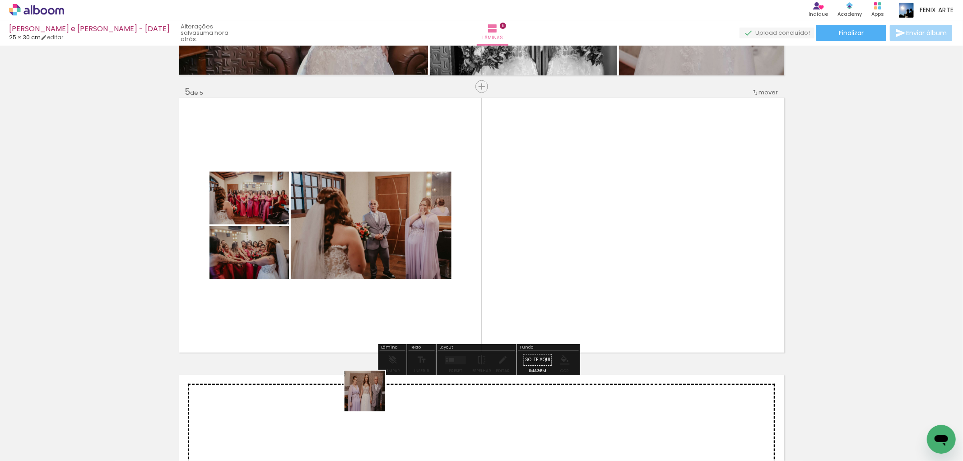
drag, startPoint x: 363, startPoint y: 412, endPoint x: 419, endPoint y: 255, distance: 166.9
click at [419, 255] on quentale-workspace at bounding box center [481, 230] width 963 height 461
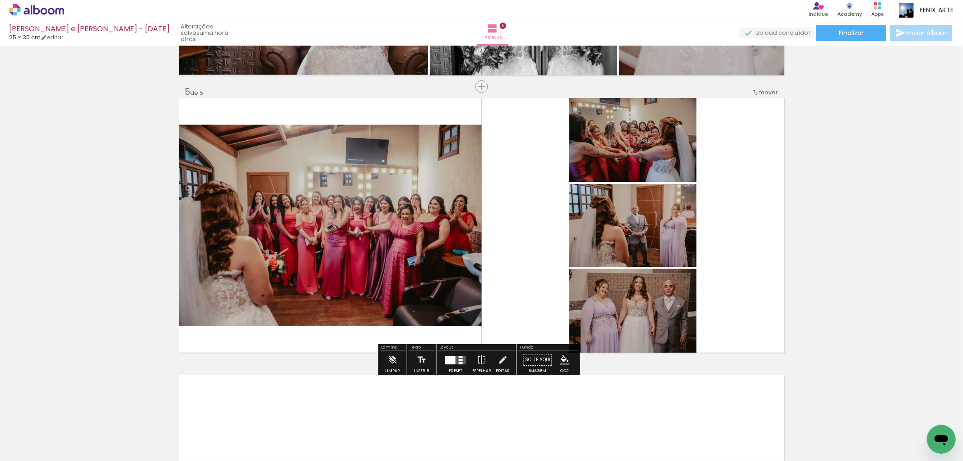
click at [451, 362] on div at bounding box center [450, 360] width 10 height 9
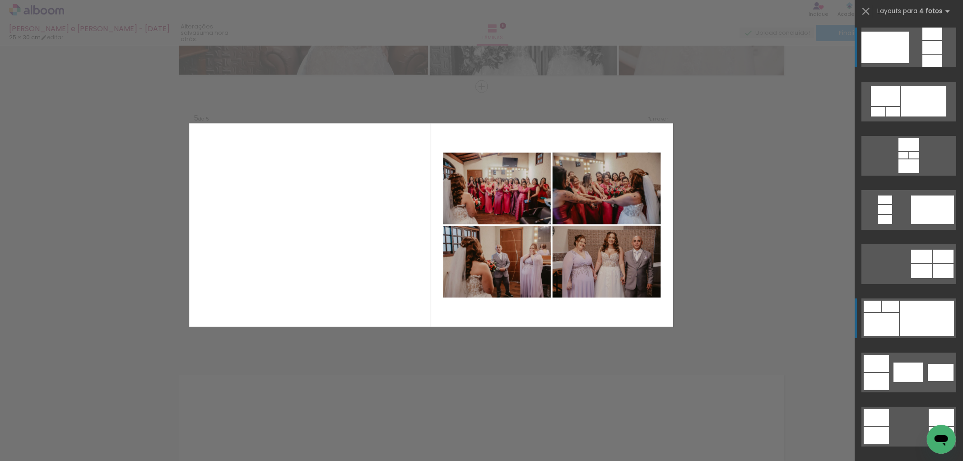
scroll to position [100, 0]
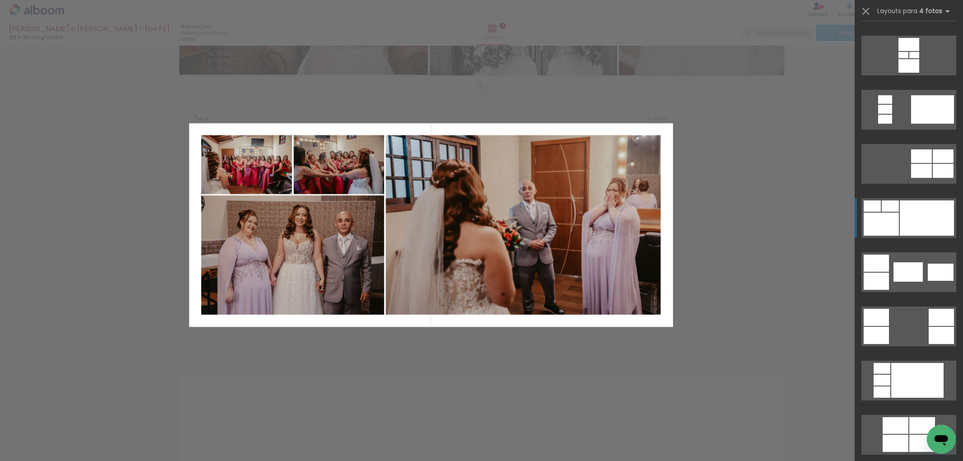
click at [914, 228] on div at bounding box center [927, 218] width 54 height 35
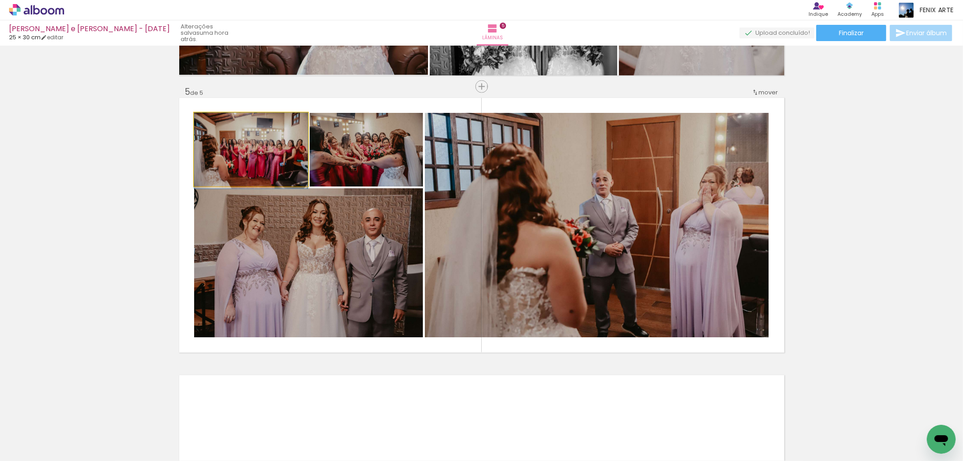
drag, startPoint x: 268, startPoint y: 156, endPoint x: 559, endPoint y: 194, distance: 293.4
click at [0, 0] on slot at bounding box center [0, 0] width 0 height 0
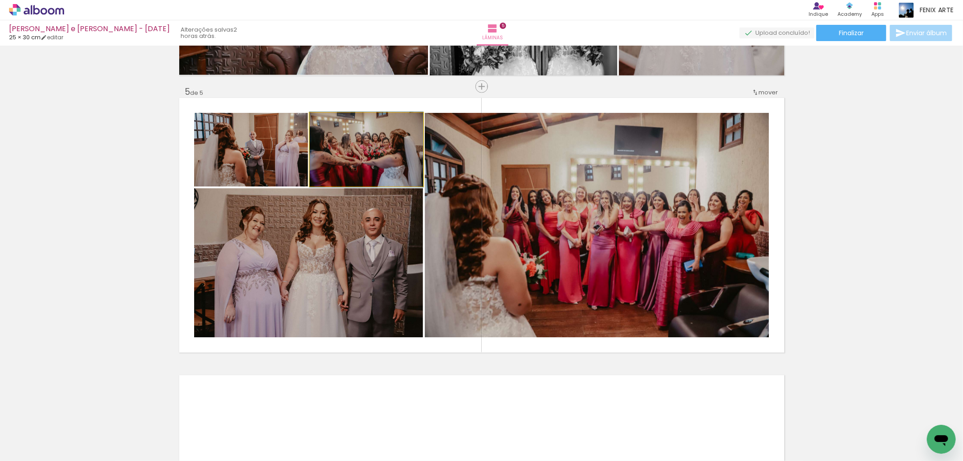
drag, startPoint x: 381, startPoint y: 169, endPoint x: 358, endPoint y: 238, distance: 72.8
click at [0, 0] on slot at bounding box center [0, 0] width 0 height 0
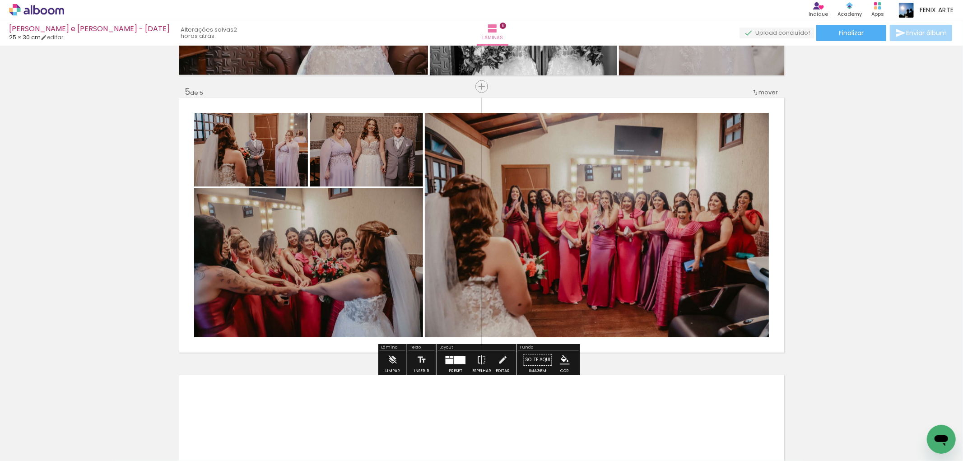
click at [256, 141] on quentale-photo at bounding box center [251, 150] width 114 height 74
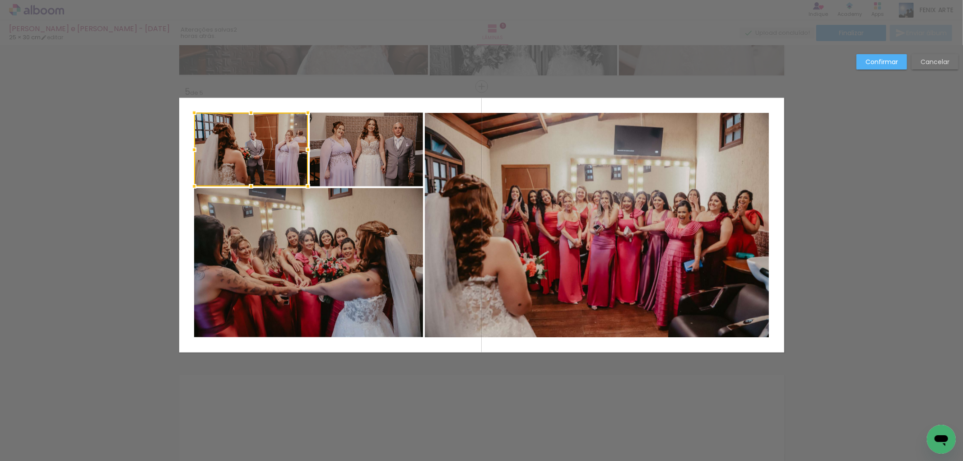
click at [344, 142] on quentale-photo at bounding box center [366, 150] width 113 height 74
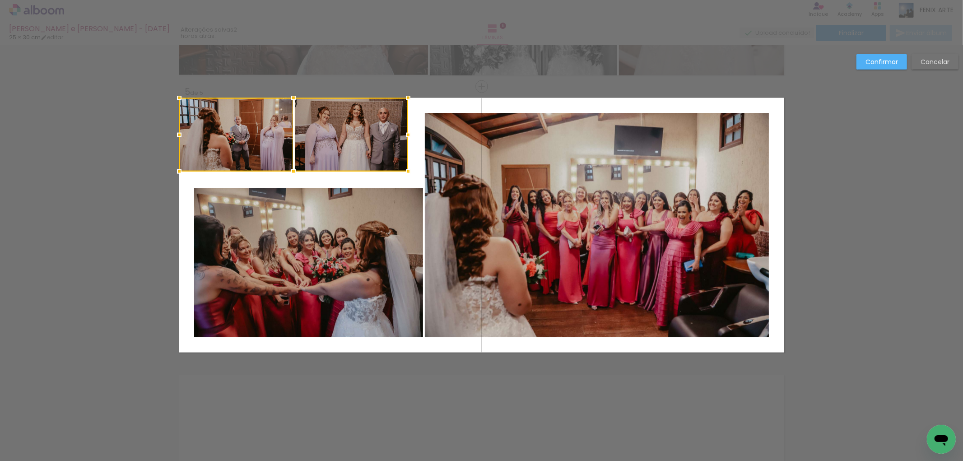
drag, startPoint x: 354, startPoint y: 149, endPoint x: 306, endPoint y: 123, distance: 54.4
click at [308, 125] on div at bounding box center [293, 135] width 229 height 74
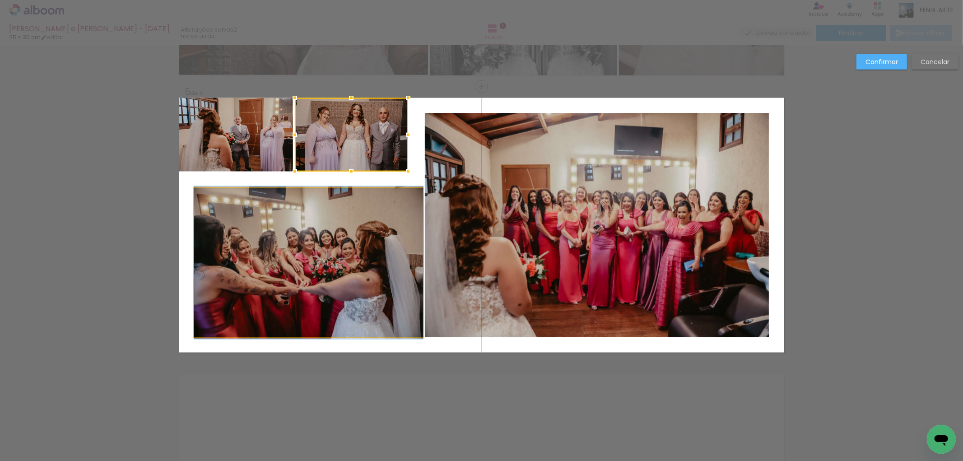
click at [319, 225] on quentale-photo at bounding box center [308, 262] width 229 height 149
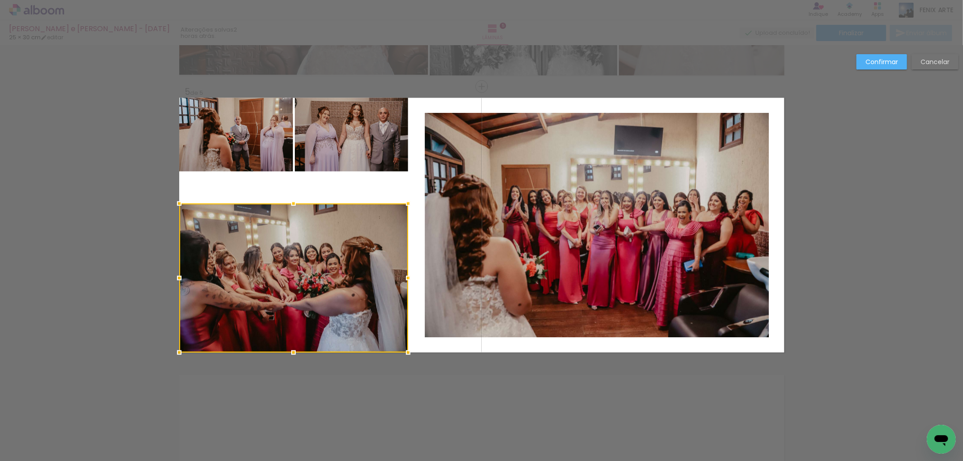
drag, startPoint x: 354, startPoint y: 229, endPoint x: 241, endPoint y: 271, distance: 120.8
click at [241, 271] on div at bounding box center [293, 278] width 229 height 149
click at [234, 154] on quentale-photo at bounding box center [236, 135] width 114 height 74
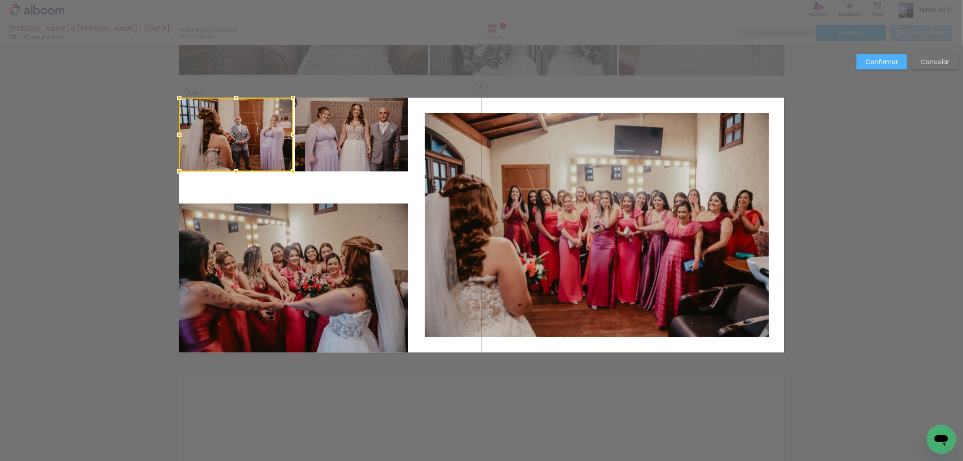
click at [332, 147] on quentale-photo at bounding box center [351, 135] width 113 height 74
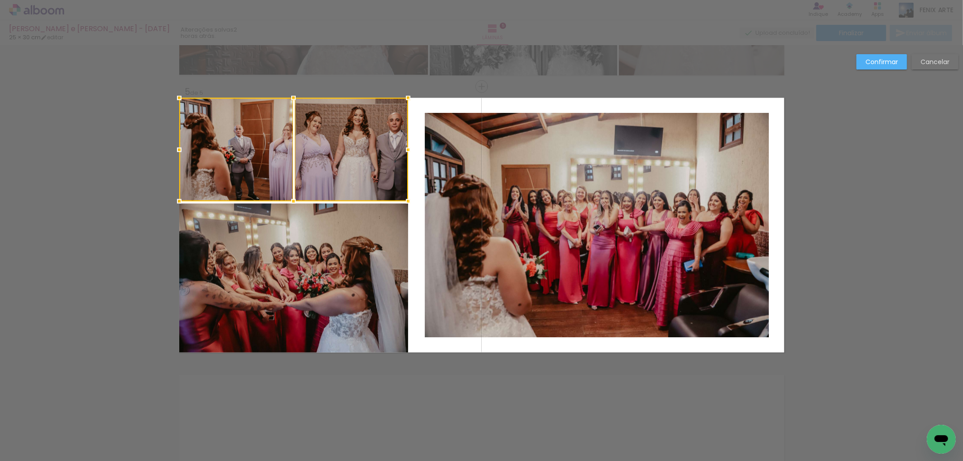
click at [287, 177] on div at bounding box center [293, 149] width 229 height 103
click at [254, 124] on quentale-photo at bounding box center [236, 149] width 114 height 103
click at [333, 127] on quentale-photo at bounding box center [351, 149] width 113 height 103
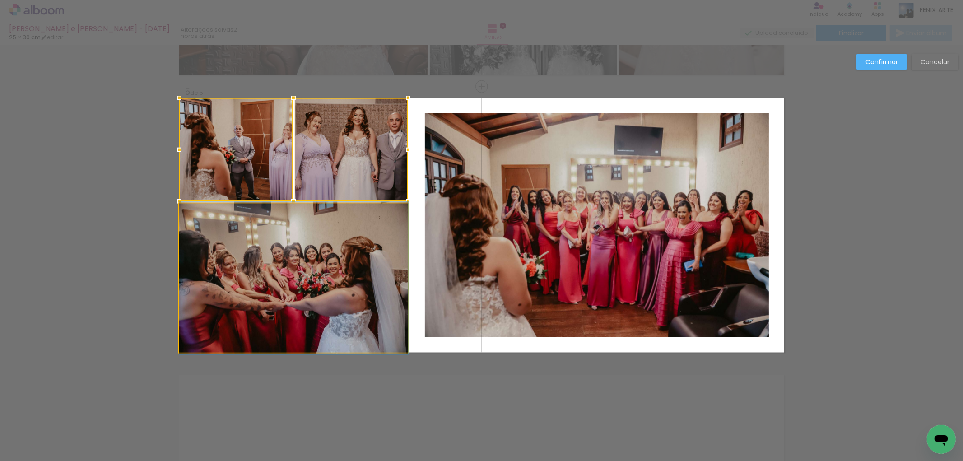
click at [330, 226] on quentale-photo at bounding box center [293, 278] width 229 height 149
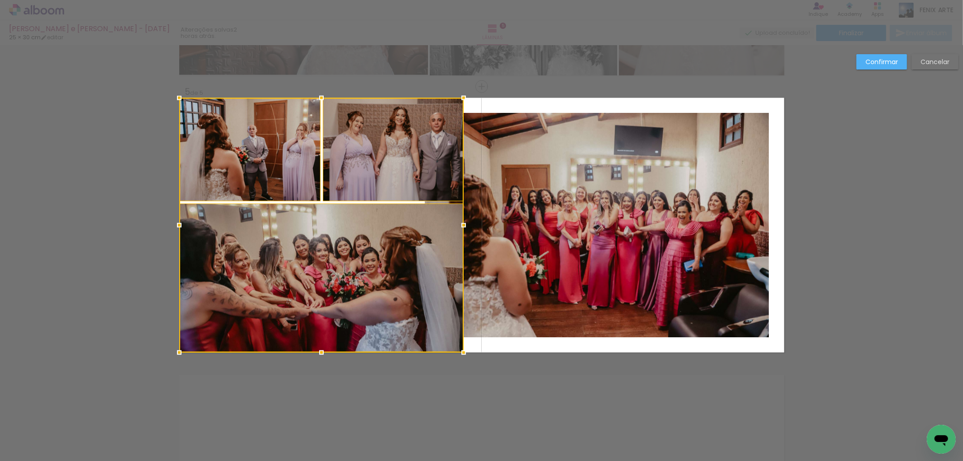
drag, startPoint x: 407, startPoint y: 223, endPoint x: 463, endPoint y: 218, distance: 55.7
click at [463, 218] on div at bounding box center [464, 225] width 18 height 18
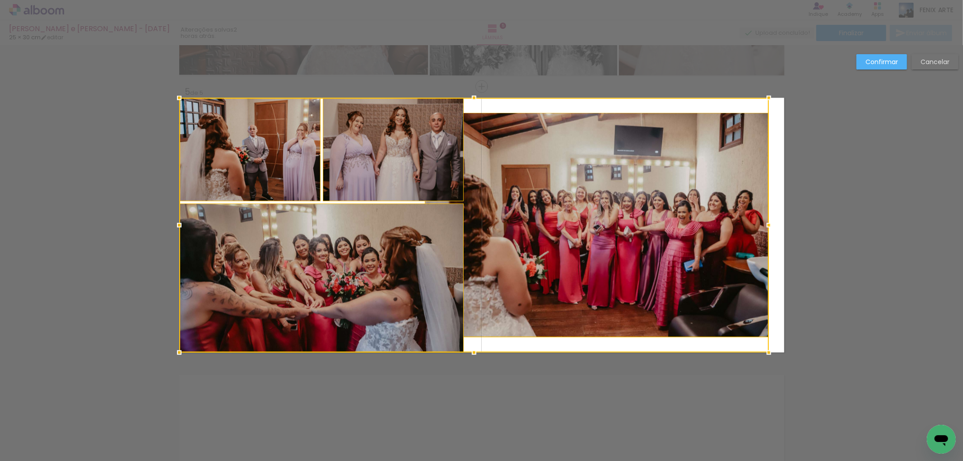
click at [504, 213] on div at bounding box center [474, 225] width 590 height 255
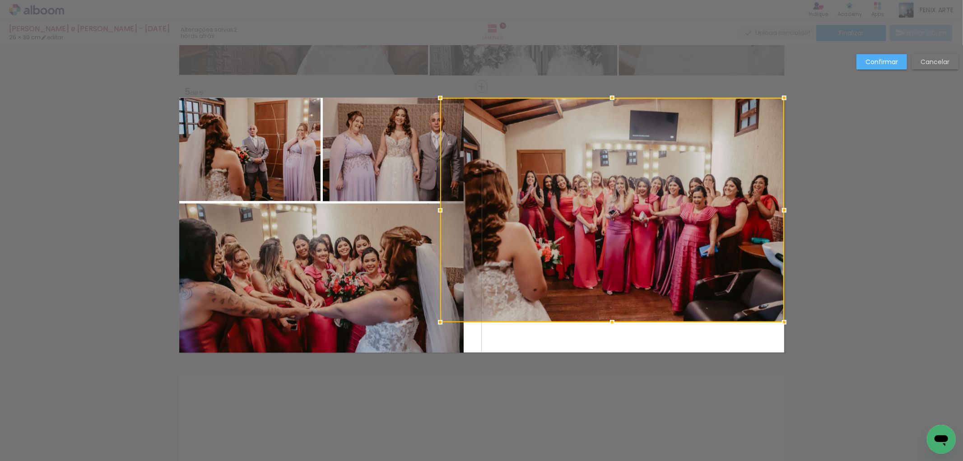
drag, startPoint x: 473, startPoint y: 215, endPoint x: 586, endPoint y: 159, distance: 125.8
click at [586, 159] on div at bounding box center [612, 210] width 344 height 224
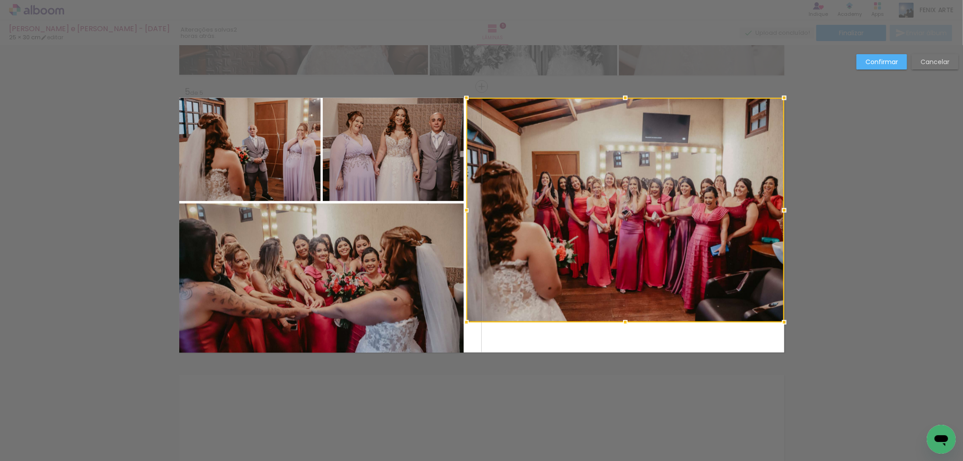
drag, startPoint x: 434, startPoint y: 213, endPoint x: 363, endPoint y: 152, distance: 93.2
click at [363, 152] on album-spread "5 de 5" at bounding box center [481, 225] width 605 height 255
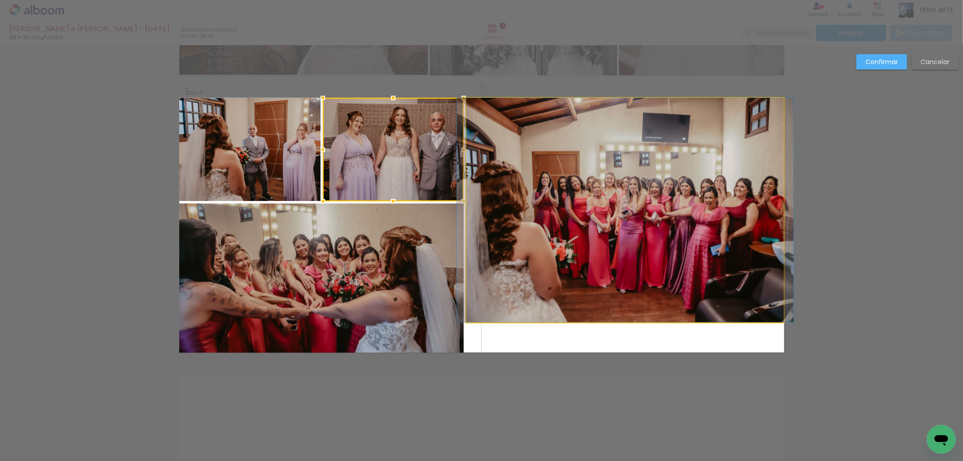
click at [635, 197] on quentale-photo at bounding box center [626, 210] width 318 height 224
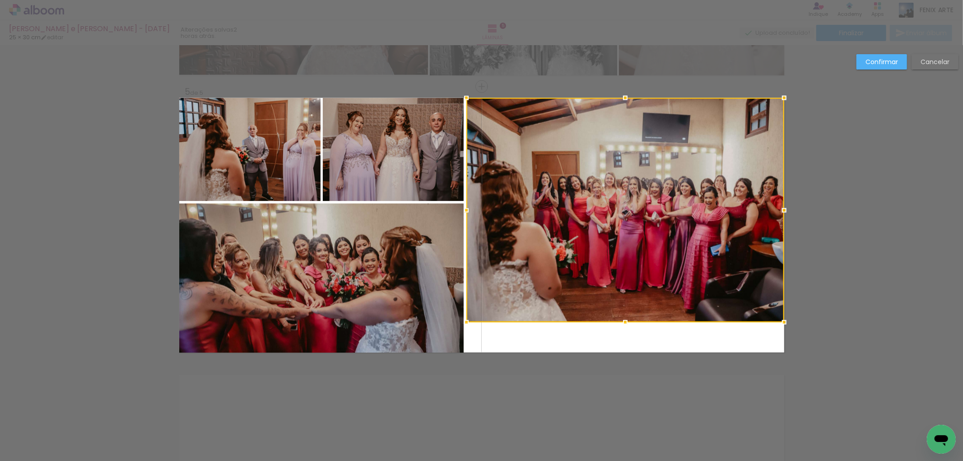
drag, startPoint x: 619, startPoint y: 323, endPoint x: 615, endPoint y: 391, distance: 68.3
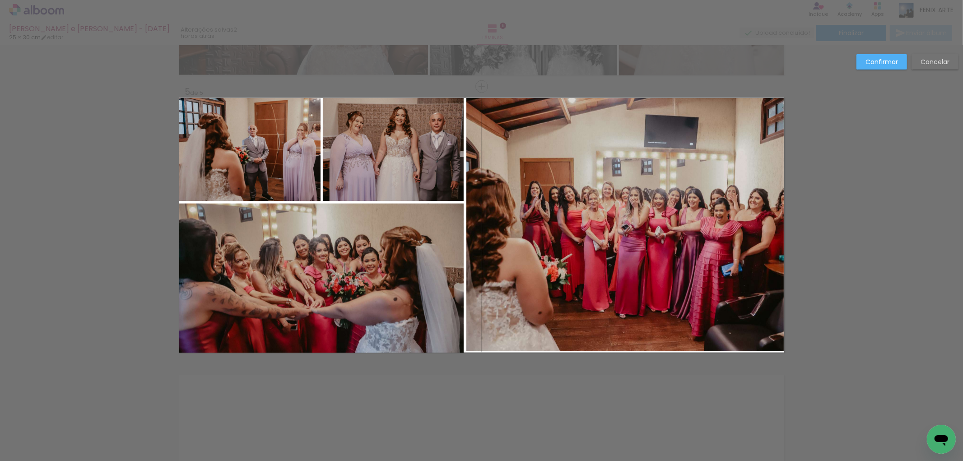
click at [0, 0] on slot "Cancelar" at bounding box center [0, 0] width 0 height 0
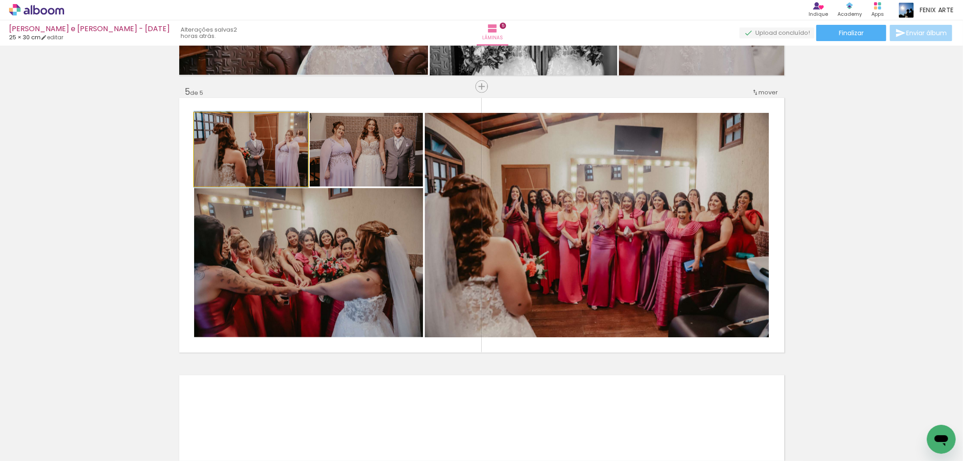
click at [280, 137] on quentale-photo at bounding box center [251, 150] width 114 height 74
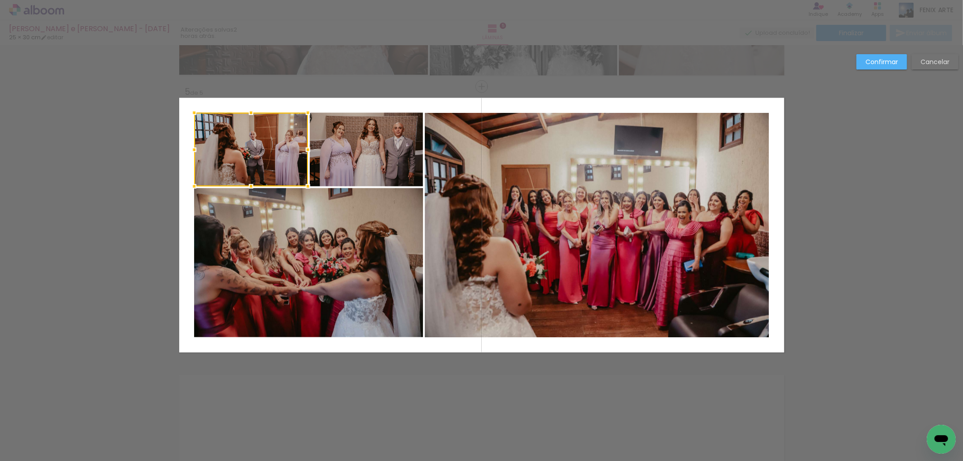
click at [352, 147] on quentale-photo at bounding box center [366, 150] width 113 height 74
click at [306, 238] on quentale-photo at bounding box center [308, 262] width 229 height 149
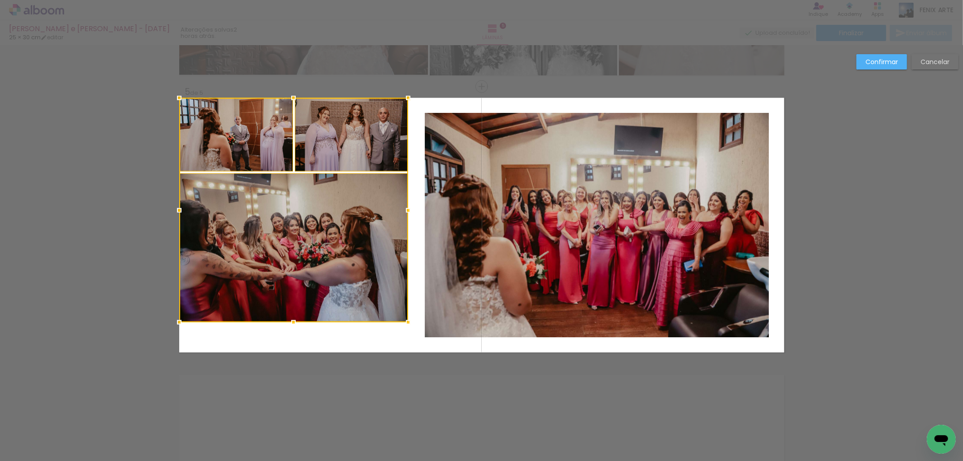
drag, startPoint x: 339, startPoint y: 254, endPoint x: 231, endPoint y: 198, distance: 121.2
click at [227, 196] on div at bounding box center [293, 210] width 229 height 224
click at [662, 198] on quentale-photo at bounding box center [597, 225] width 344 height 224
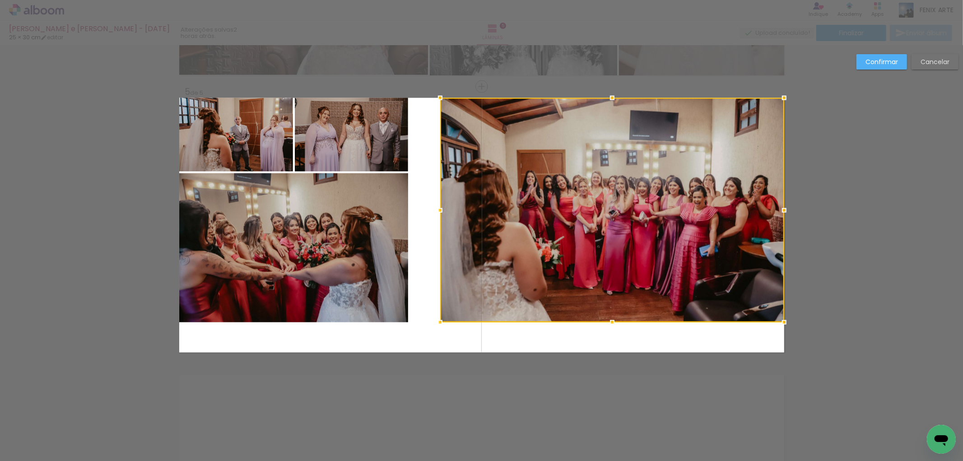
drag, startPoint x: 503, startPoint y: 208, endPoint x: 592, endPoint y: 116, distance: 127.8
click at [598, 113] on div at bounding box center [612, 210] width 344 height 224
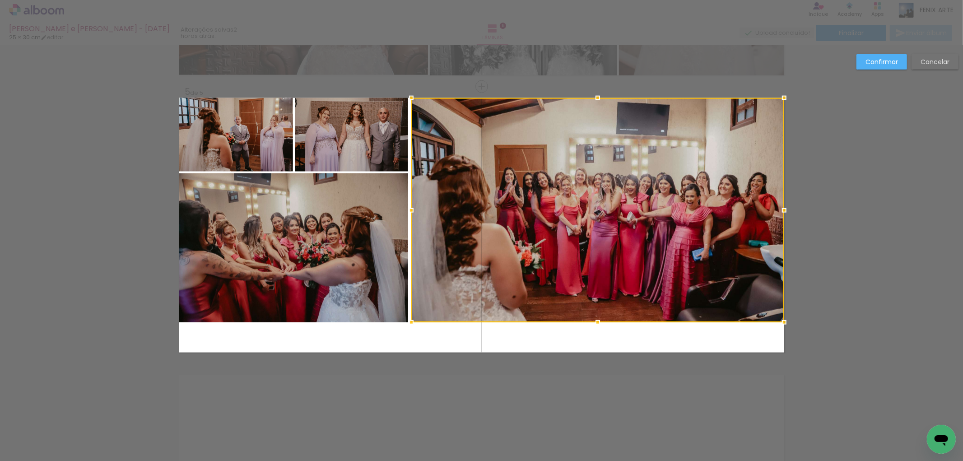
drag, startPoint x: 438, startPoint y: 210, endPoint x: 330, endPoint y: 182, distance: 111.5
click at [330, 182] on album-spread "5 de 5" at bounding box center [481, 225] width 605 height 255
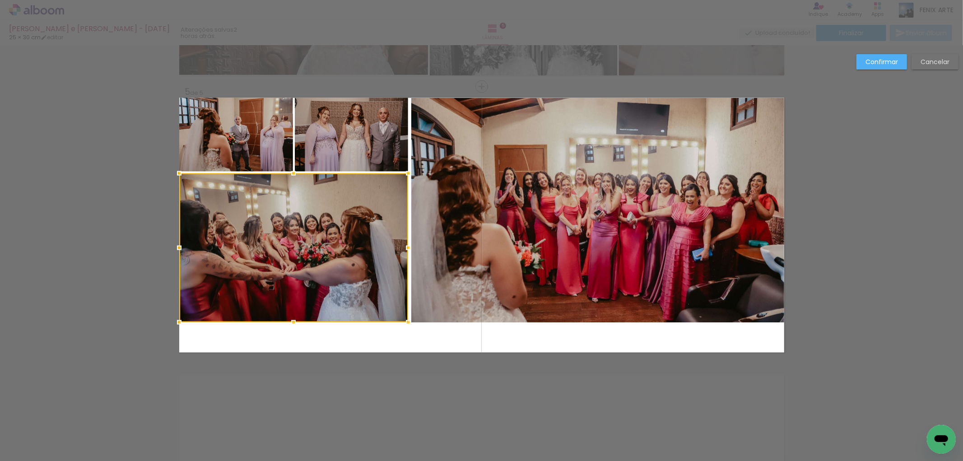
click at [255, 148] on quentale-photo at bounding box center [236, 135] width 114 height 74
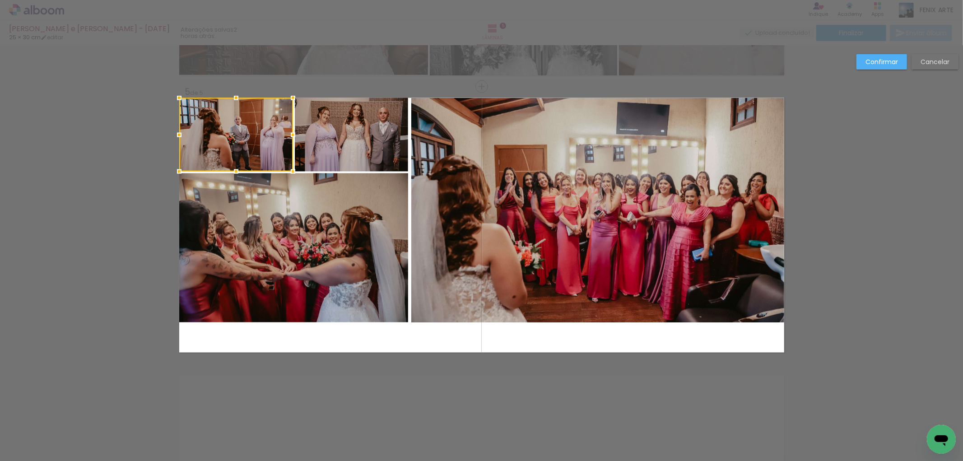
click at [348, 142] on quentale-photo at bounding box center [351, 135] width 113 height 74
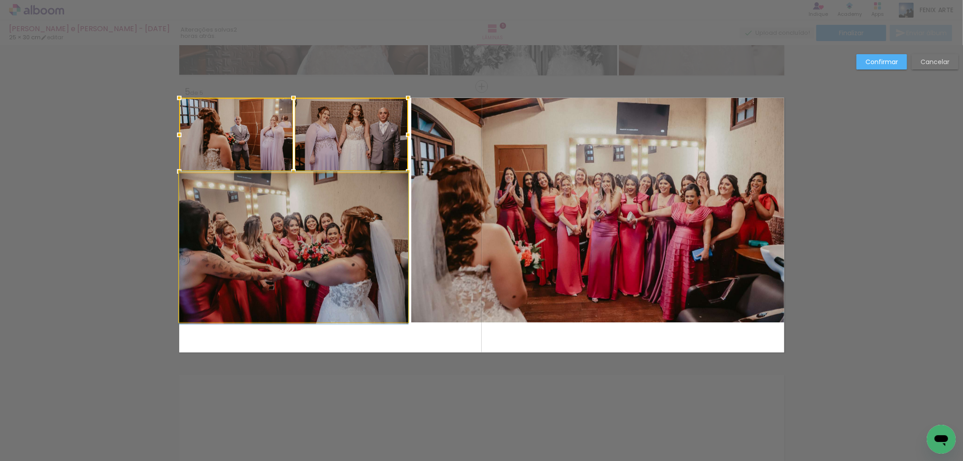
click at [323, 224] on quentale-photo at bounding box center [293, 247] width 229 height 149
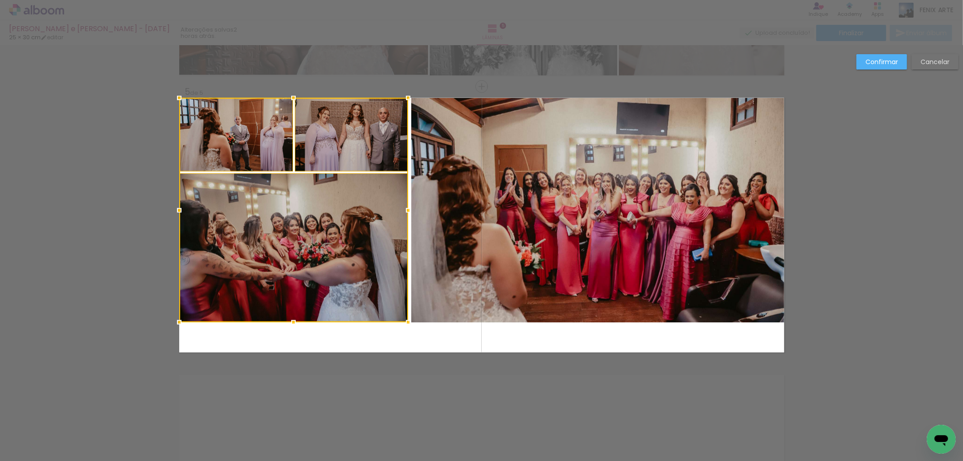
click at [520, 229] on quentale-photo at bounding box center [597, 210] width 373 height 224
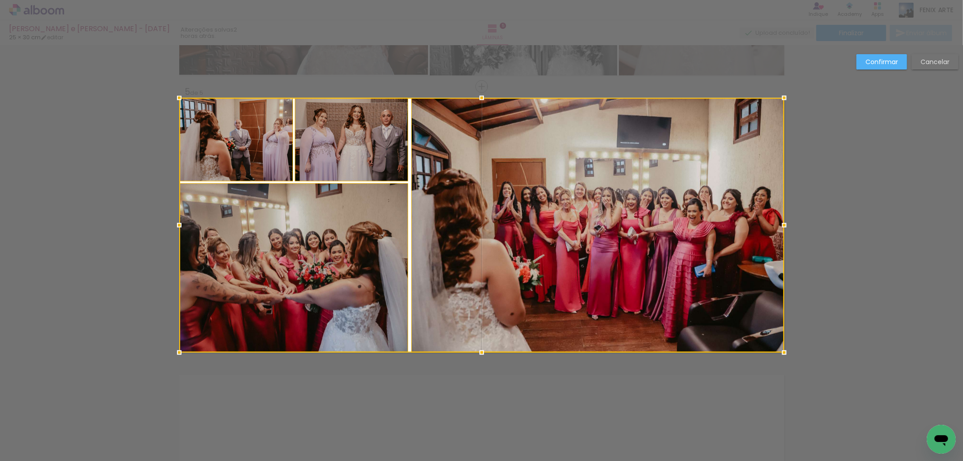
drag, startPoint x: 475, startPoint y: 322, endPoint x: 471, endPoint y: 369, distance: 46.7
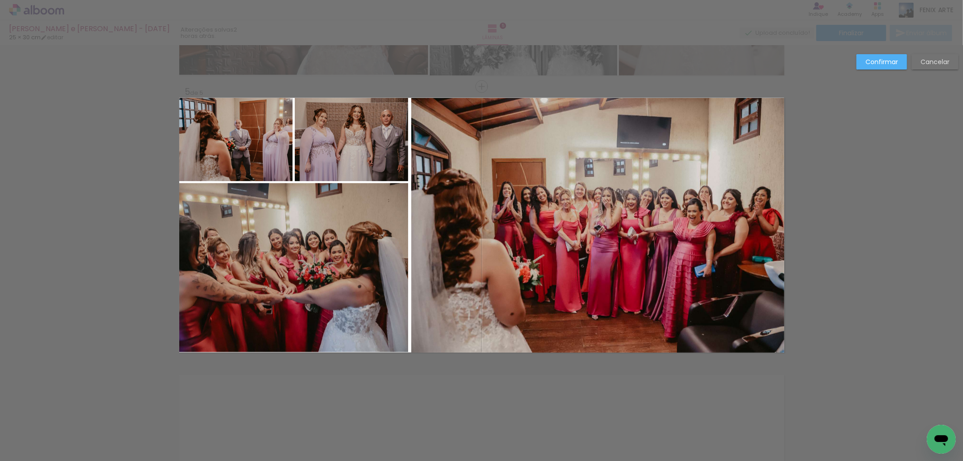
click at [300, 293] on quentale-photo at bounding box center [293, 267] width 229 height 169
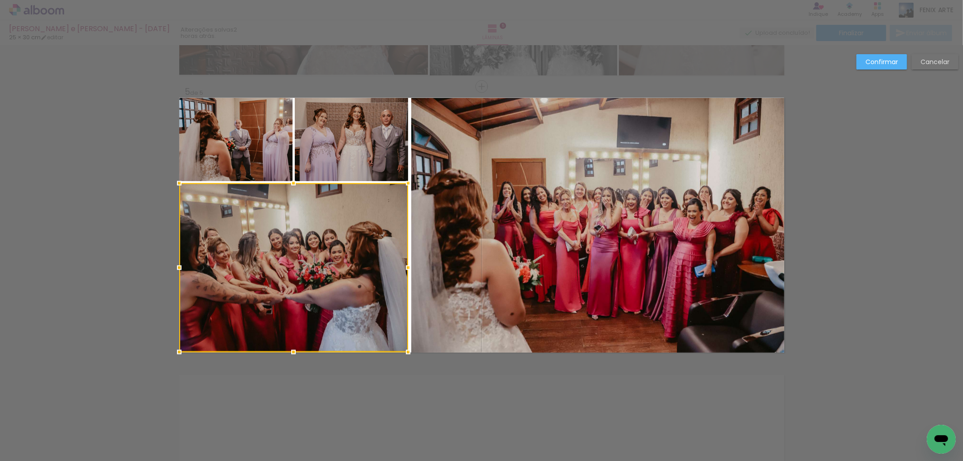
drag, startPoint x: 291, startPoint y: 358, endPoint x: 287, endPoint y: 372, distance: 14.6
click at [288, 352] on div at bounding box center [293, 267] width 229 height 169
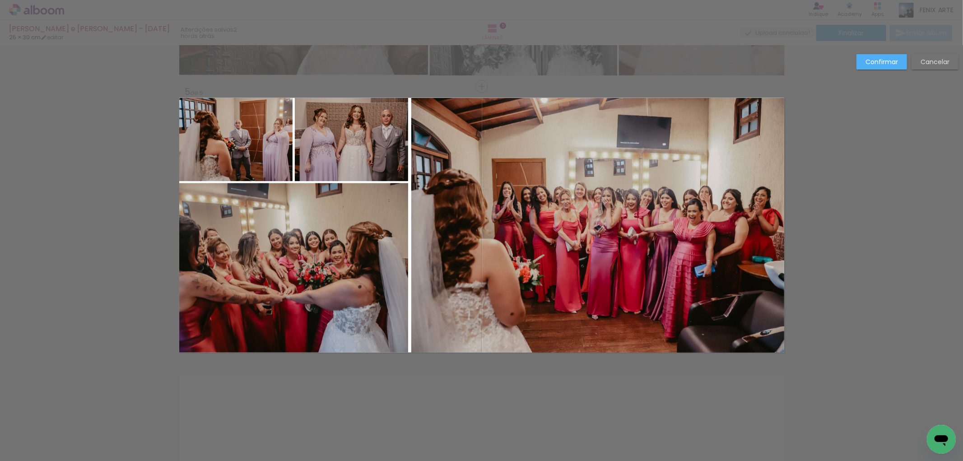
click at [864, 62] on paper-button "Confirmar" at bounding box center [882, 61] width 51 height 15
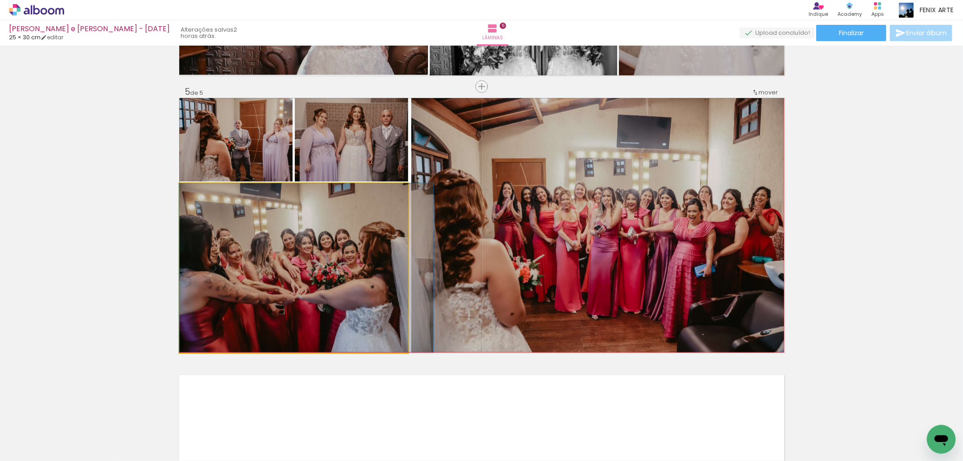
drag, startPoint x: 273, startPoint y: 282, endPoint x: 286, endPoint y: 276, distance: 14.5
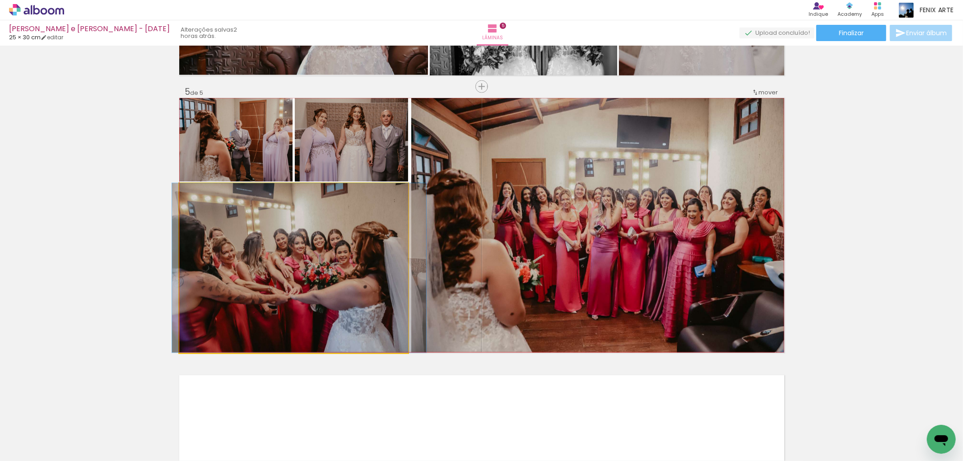
drag, startPoint x: 304, startPoint y: 289, endPoint x: 297, endPoint y: 275, distance: 16.2
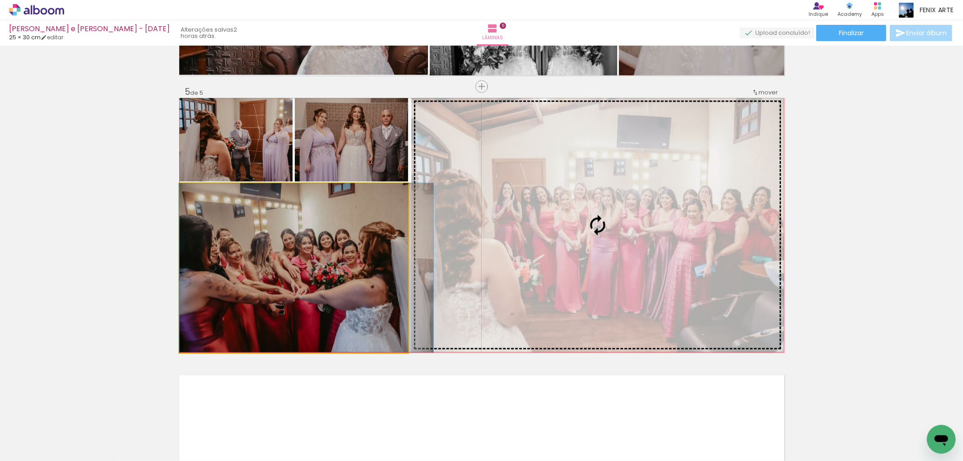
drag, startPoint x: 328, startPoint y: 248, endPoint x: 412, endPoint y: 226, distance: 87.0
click at [0, 0] on slot at bounding box center [0, 0] width 0 height 0
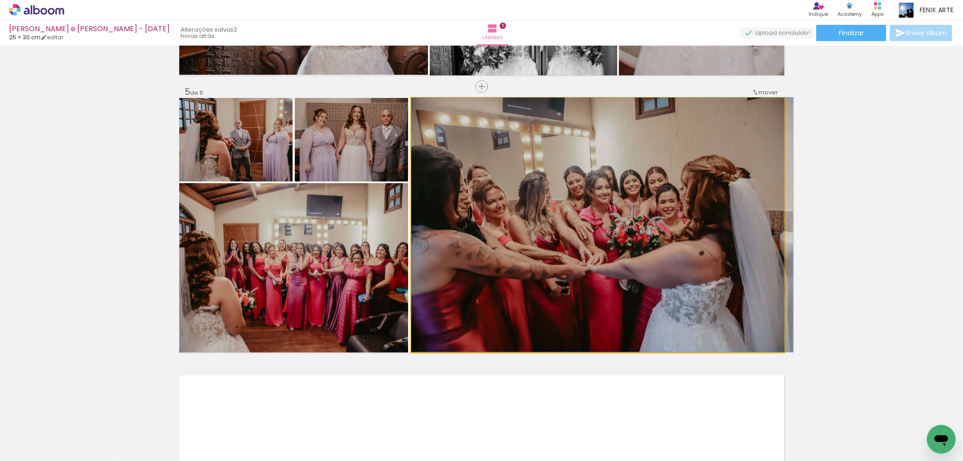
drag, startPoint x: 505, startPoint y: 243, endPoint x: 541, endPoint y: 243, distance: 36.1
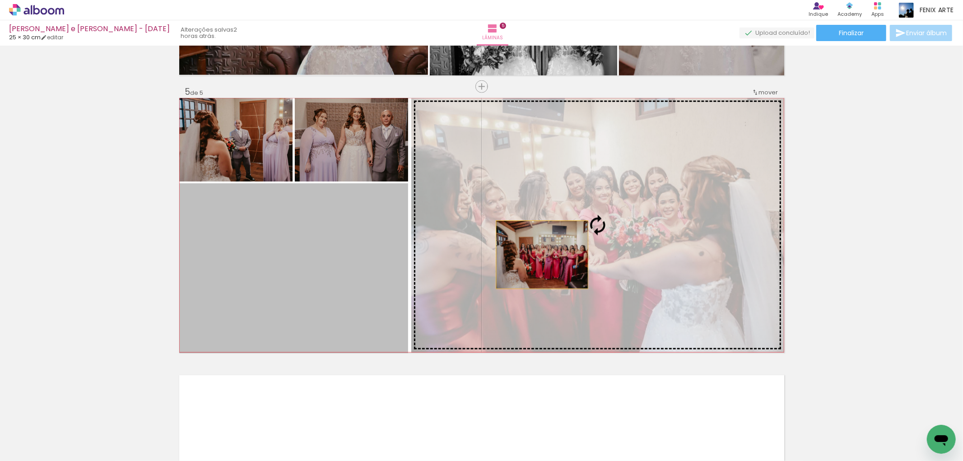
drag, startPoint x: 302, startPoint y: 273, endPoint x: 538, endPoint y: 250, distance: 237.8
click at [0, 0] on slot at bounding box center [0, 0] width 0 height 0
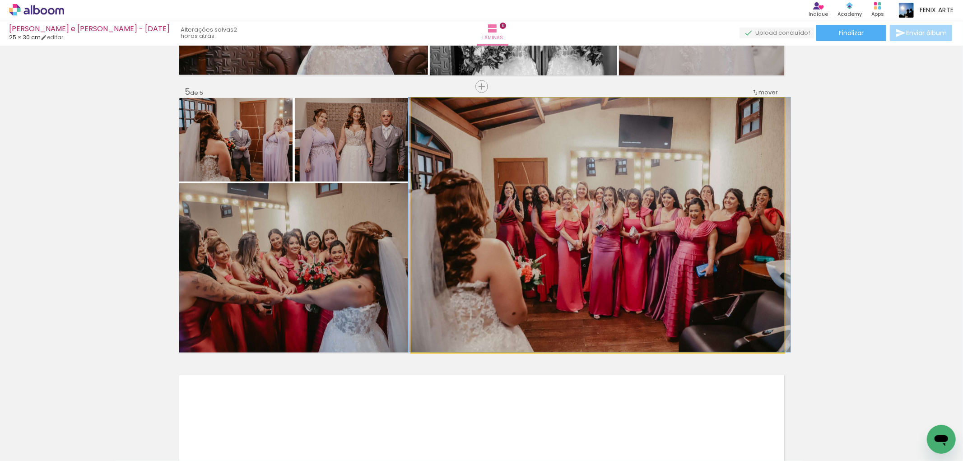
drag, startPoint x: 575, startPoint y: 264, endPoint x: 576, endPoint y: 245, distance: 19.4
drag, startPoint x: 575, startPoint y: 229, endPoint x: 574, endPoint y: 201, distance: 27.1
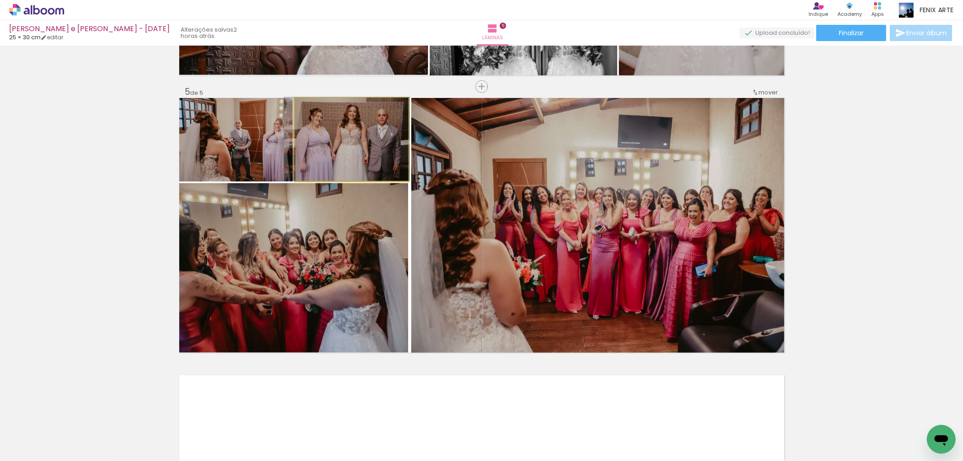
drag, startPoint x: 350, startPoint y: 152, endPoint x: 346, endPoint y: 150, distance: 5.1
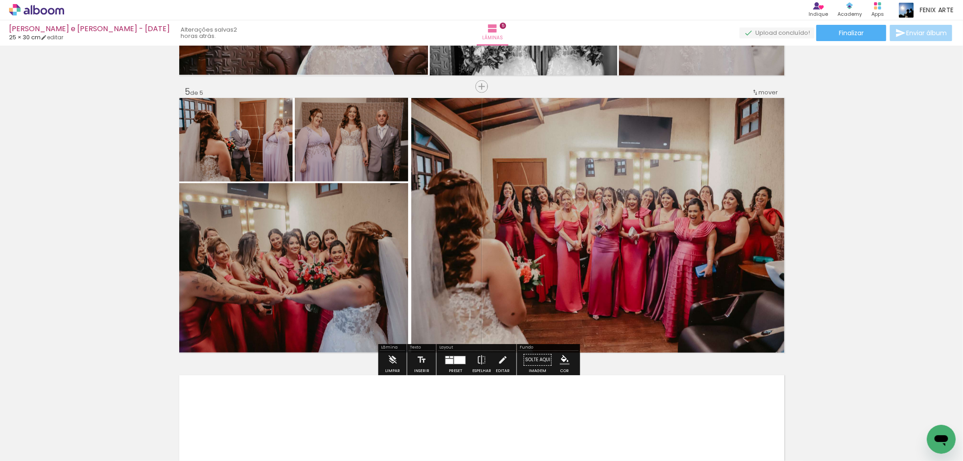
scroll to position [1234, 0]
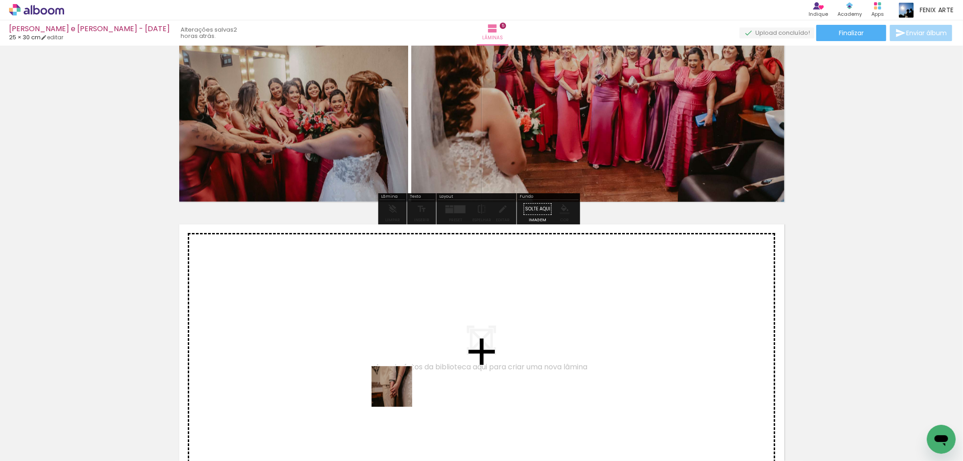
drag, startPoint x: 396, startPoint y: 424, endPoint x: 397, endPoint y: 362, distance: 61.9
click at [397, 362] on quentale-workspace at bounding box center [481, 230] width 963 height 461
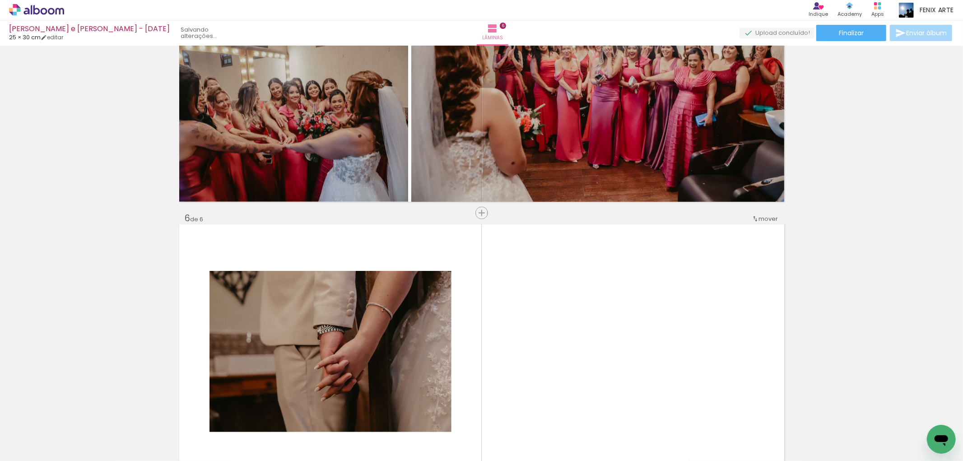
scroll to position [1360, 0]
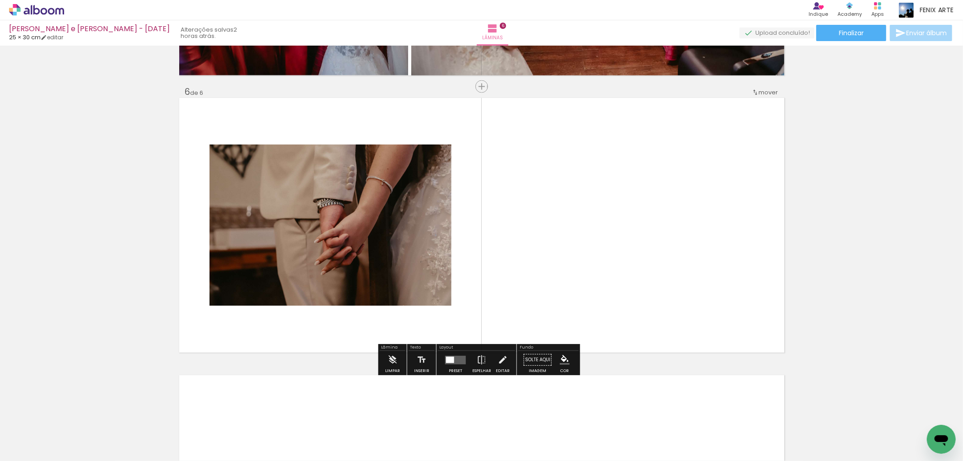
drag, startPoint x: 350, startPoint y: 428, endPoint x: 363, endPoint y: 285, distance: 143.3
click at [368, 272] on quentale-workspace at bounding box center [481, 230] width 963 height 461
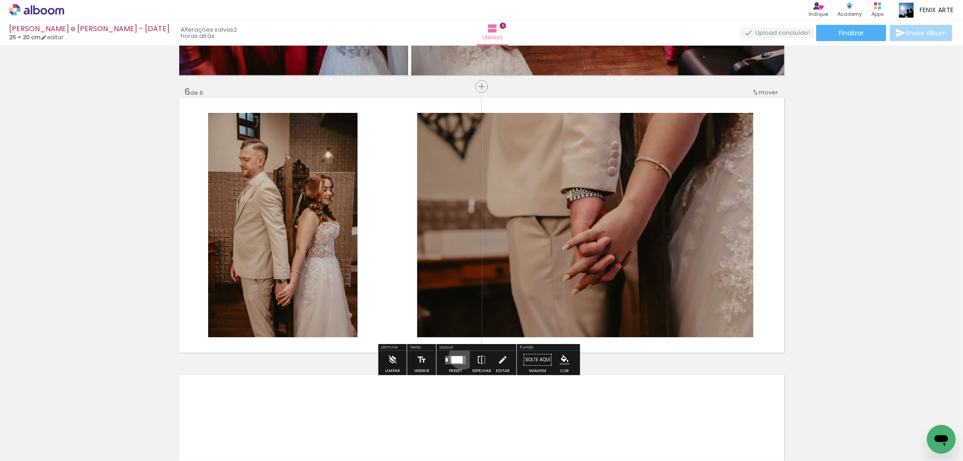
click at [461, 356] on quentale-layouter at bounding box center [455, 360] width 21 height 9
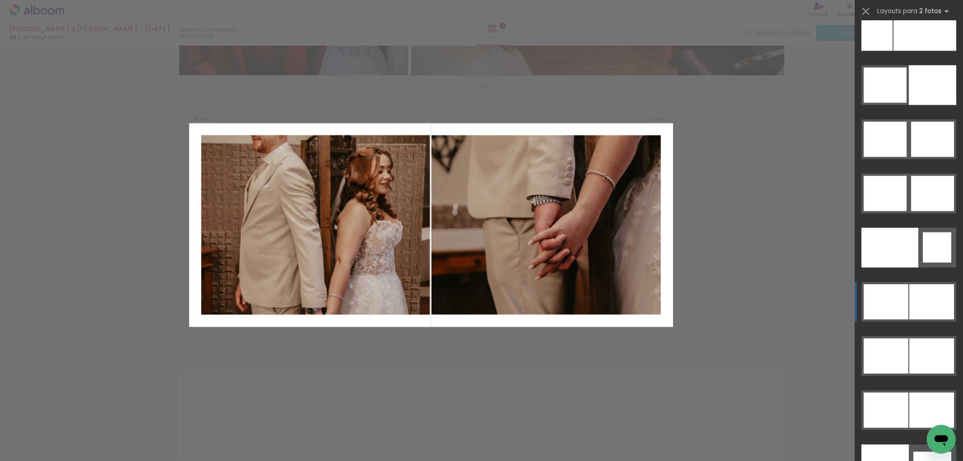
scroll to position [4257, 0]
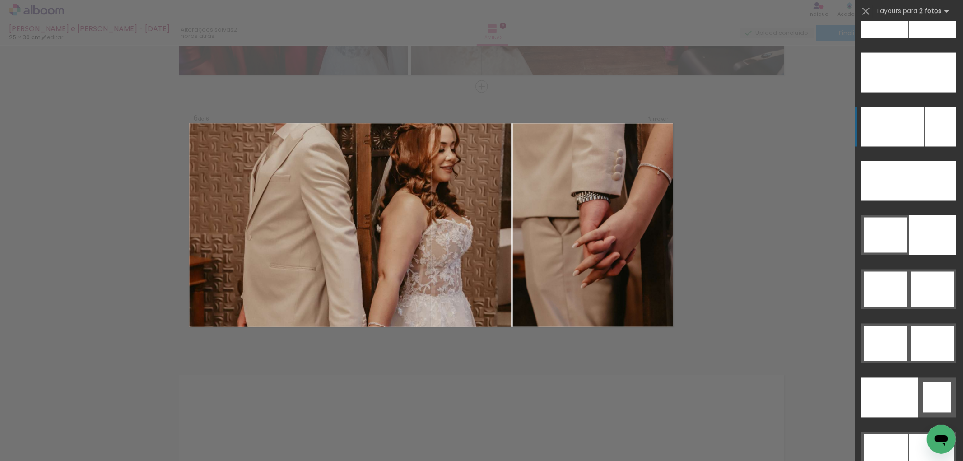
click at [909, 120] on div at bounding box center [893, 127] width 63 height 40
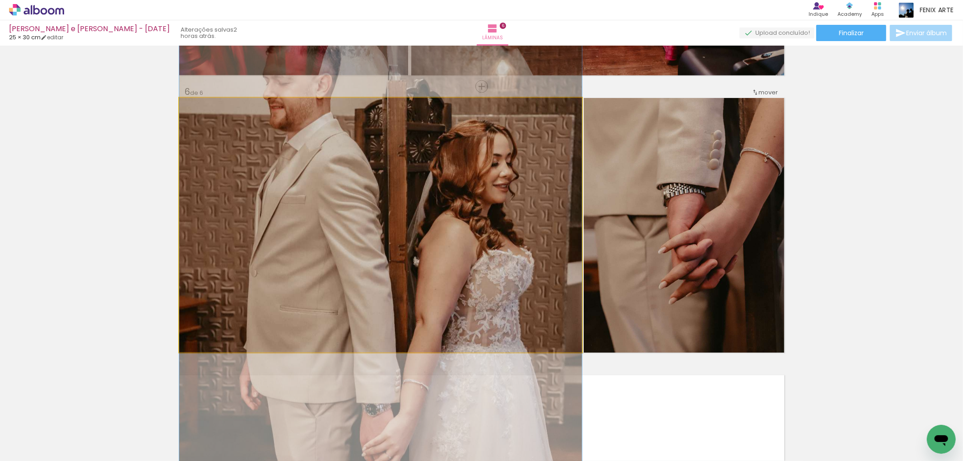
drag, startPoint x: 378, startPoint y: 223, endPoint x: 343, endPoint y: 255, distance: 47.6
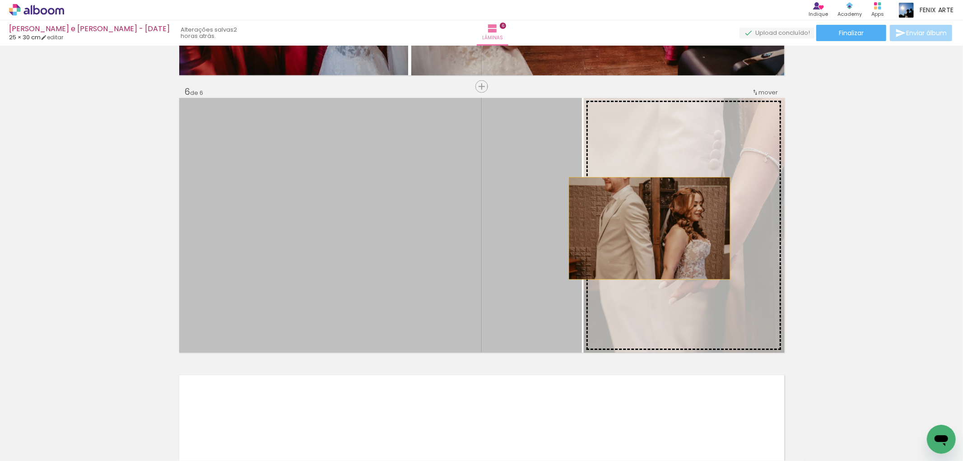
drag, startPoint x: 387, startPoint y: 241, endPoint x: 661, endPoint y: 218, distance: 275.6
click at [0, 0] on slot at bounding box center [0, 0] width 0 height 0
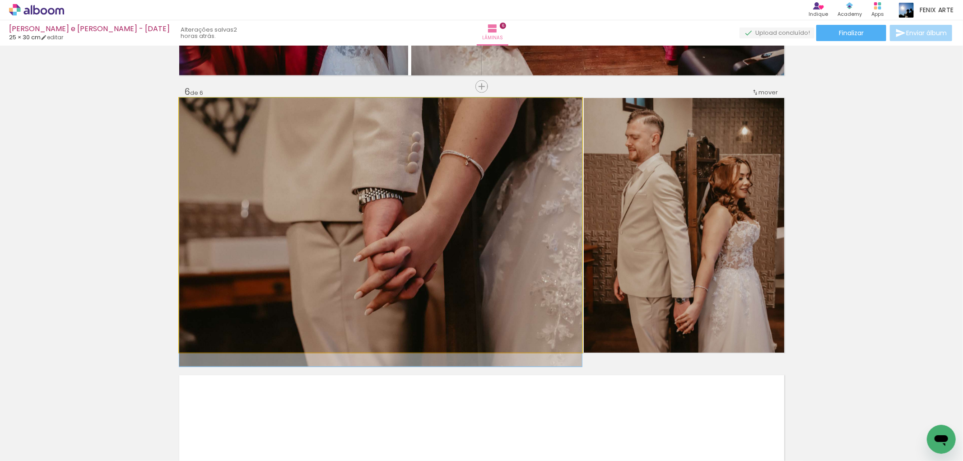
drag, startPoint x: 439, startPoint y: 176, endPoint x: 411, endPoint y: 201, distance: 37.1
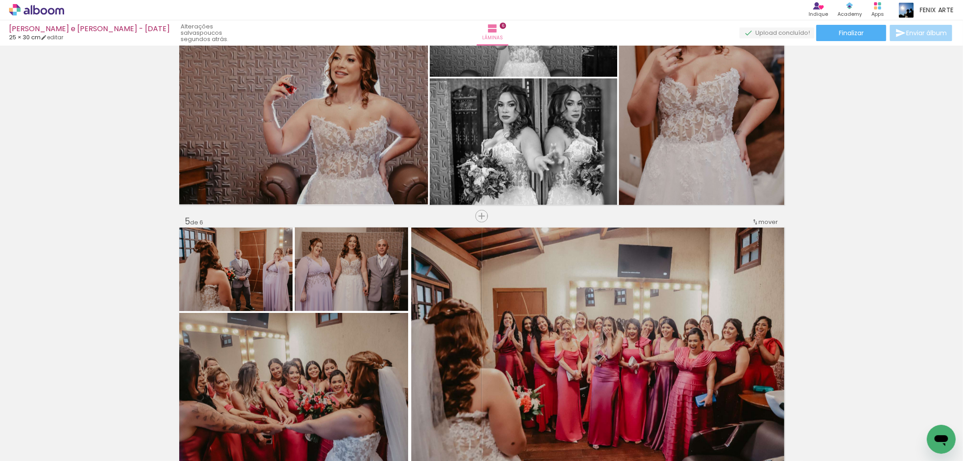
scroll to position [1004, 0]
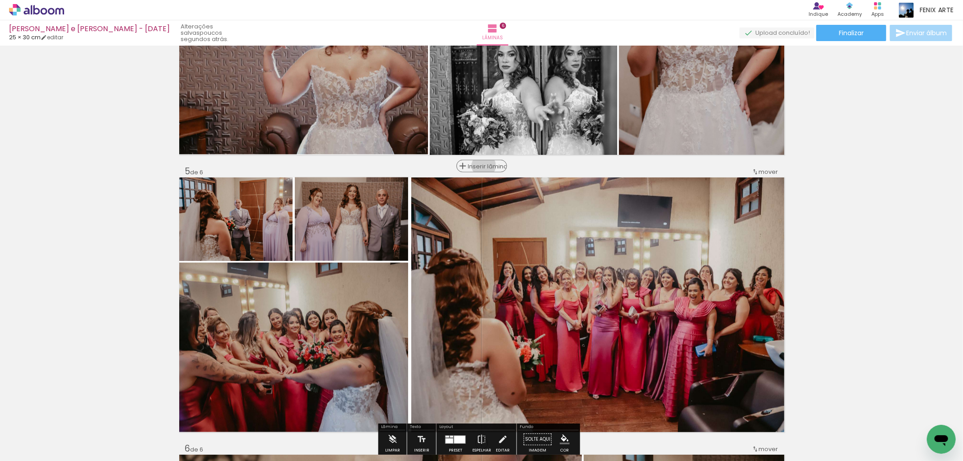
click at [481, 166] on span "Inserir lâmina" at bounding box center [485, 167] width 35 height 6
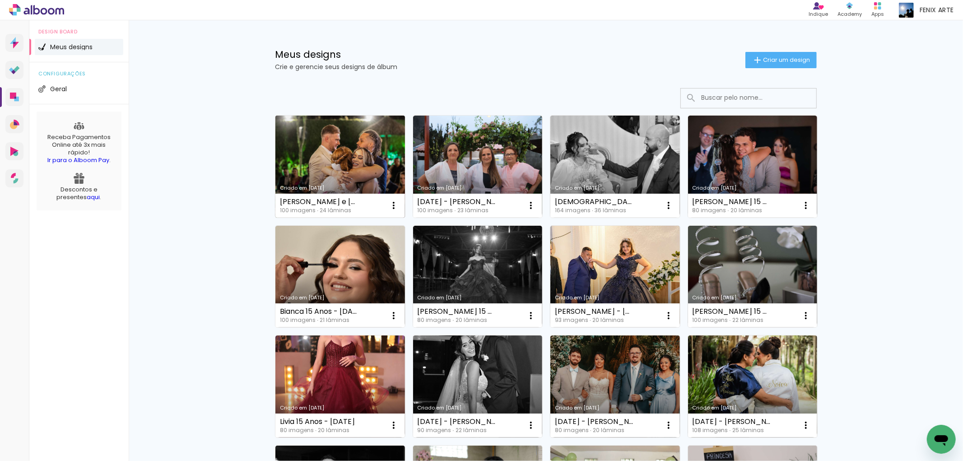
click at [362, 149] on link "Criado em 09/10/25" at bounding box center [341, 167] width 130 height 102
